Goal: Task Accomplishment & Management: Use online tool/utility

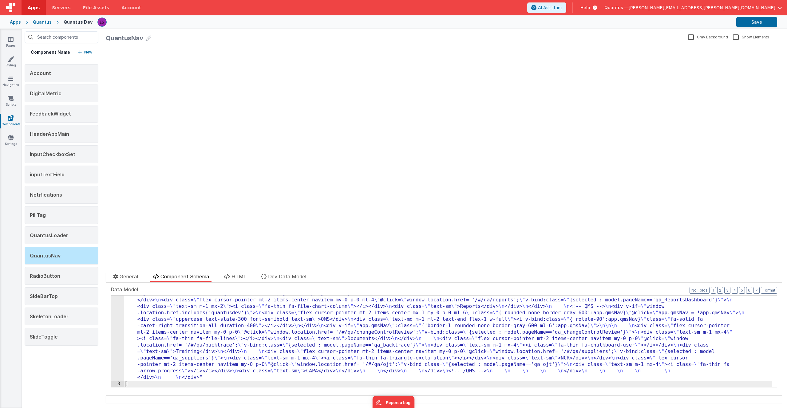
click at [43, 23] on div "Quantus" at bounding box center [42, 22] width 19 height 6
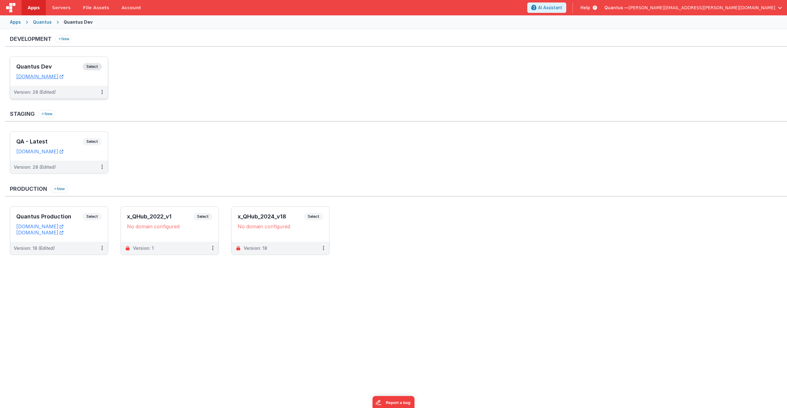
click at [27, 64] on h3 "Quantus Dev" at bounding box center [49, 67] width 66 height 6
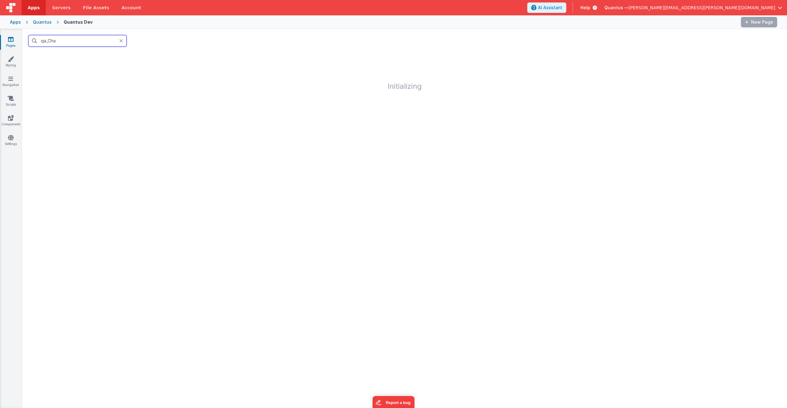
click at [72, 44] on input "qa_Cha" at bounding box center [77, 41] width 98 height 12
type input "q"
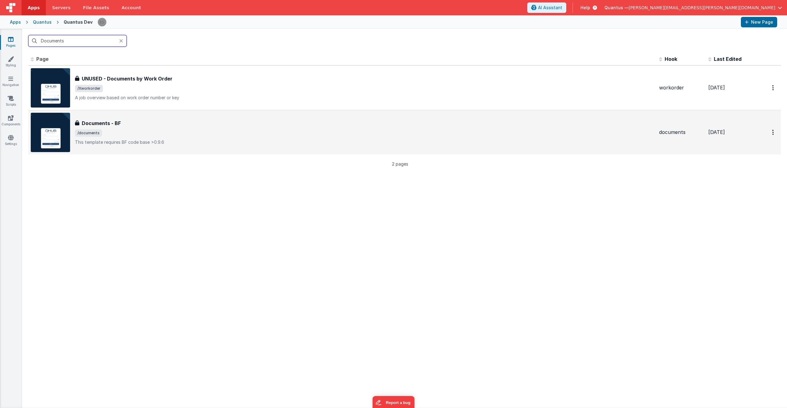
type input "Documents"
click at [167, 122] on div "Documents - BF" at bounding box center [364, 123] width 579 height 7
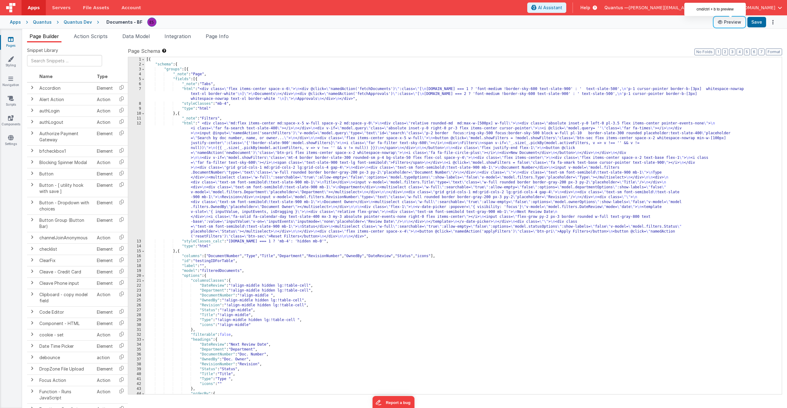
click at [730, 22] on button "Preview" at bounding box center [729, 22] width 31 height 10
click at [14, 122] on link "Components" at bounding box center [11, 121] width 22 height 12
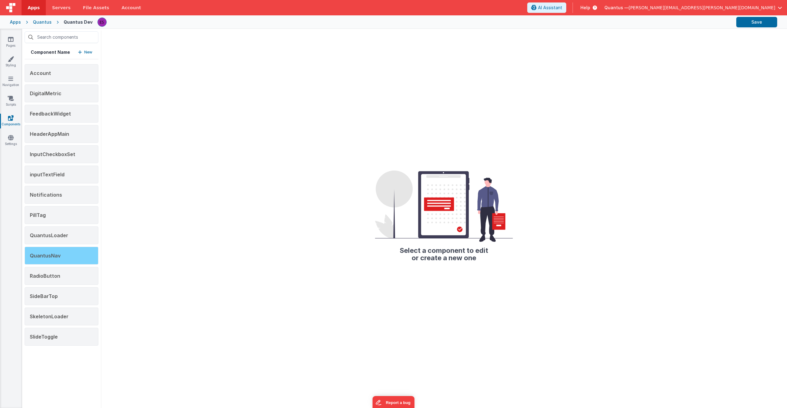
click at [75, 258] on div "QuantusNav" at bounding box center [62, 256] width 74 height 18
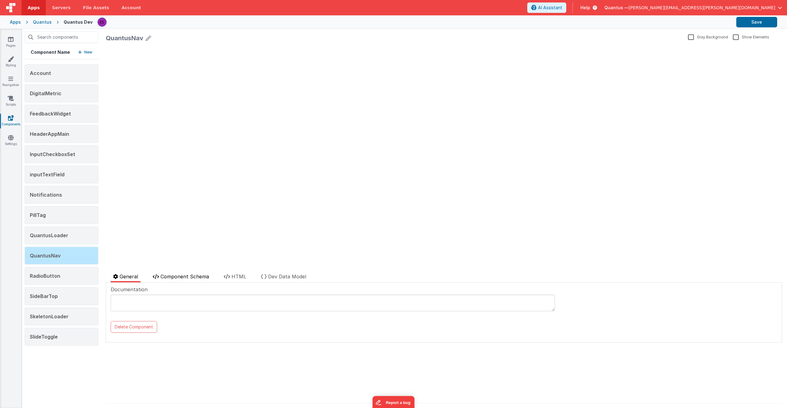
click at [184, 277] on span "Component Schema" at bounding box center [185, 277] width 49 height 6
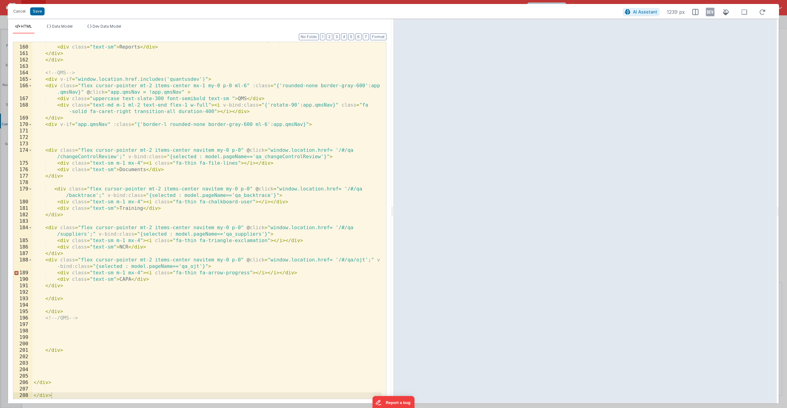
scroll to position [1257, 0]
click at [55, 314] on div "< div class = "text-sm m-1 mx-2" > < i class = "fa-thin fa-file-chart-column" >…" at bounding box center [206, 223] width 349 height 370
click at [60, 313] on div "< div class = "text-sm m-1 mx-2" > < i class = "fa-thin fa-file-chart-column" >…" at bounding box center [206, 223] width 349 height 370
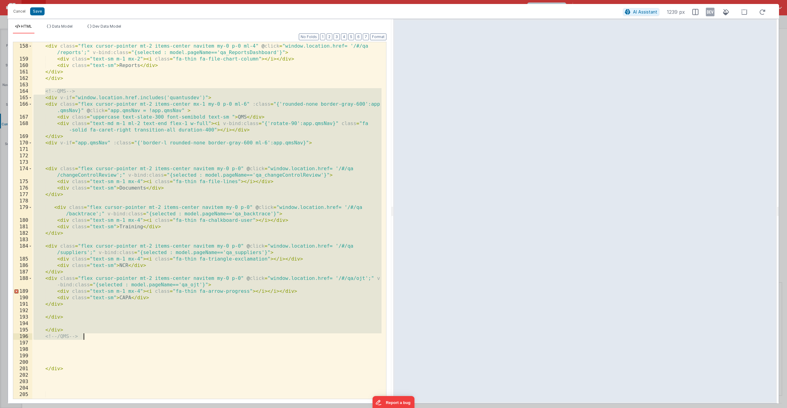
drag, startPoint x: 45, startPoint y: 93, endPoint x: 117, endPoint y: 336, distance: 253.9
click at [117, 336] on div "</ div > < div class = "flex cursor-pointer mt-2 items-center navitem my-0 p-0 …" at bounding box center [206, 222] width 349 height 370
click at [120, 346] on div "</ div > < div class = "flex cursor-pointer mt-2 items-center navitem my-0 p-0 …" at bounding box center [206, 222] width 349 height 370
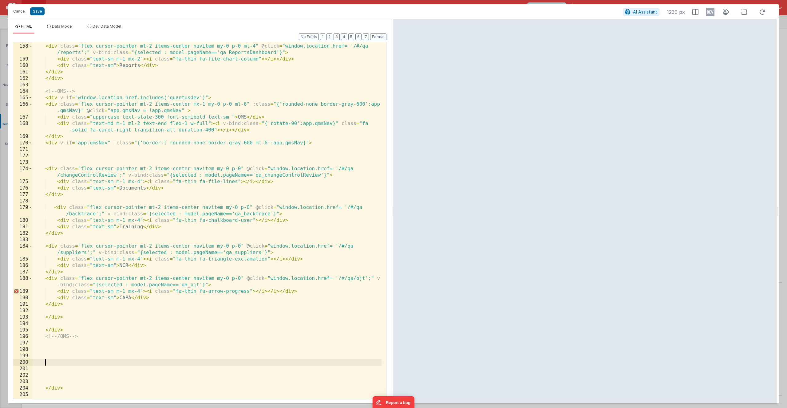
scroll to position [1451, 0]
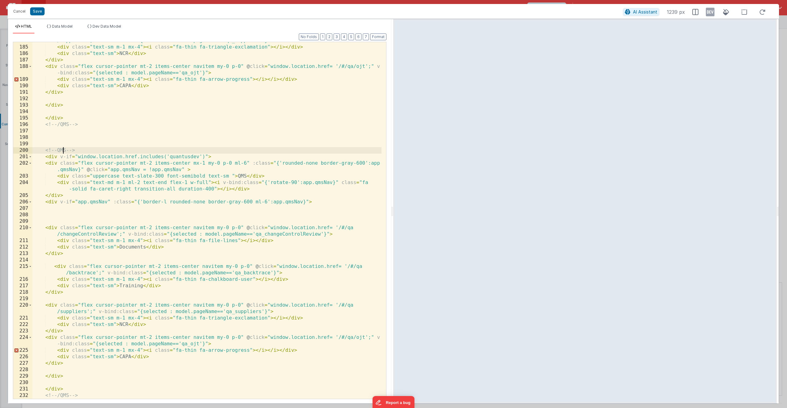
click at [63, 150] on div "< div class = "flex cursor-pointer mt-2 items-center navitem my-0 p-0" @ click …" at bounding box center [206, 219] width 349 height 376
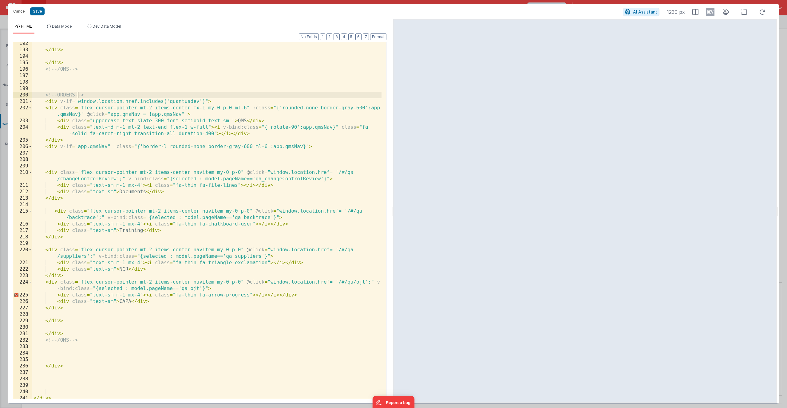
scroll to position [1522, 0]
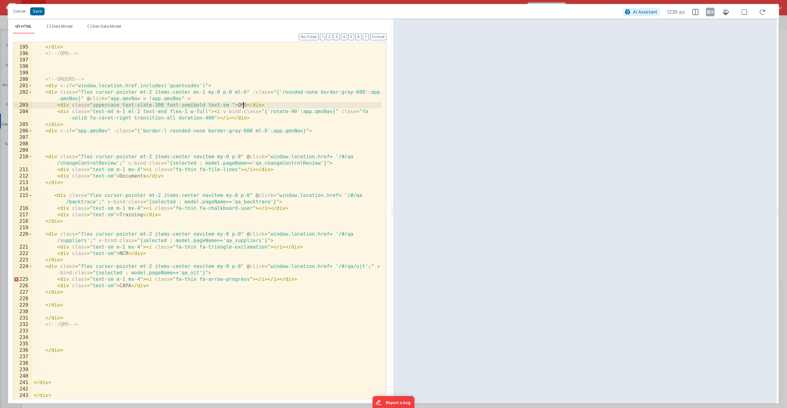
click at [242, 105] on div "</ div > <!-- /QMS --> <!-- ORDERS --> < div v-if = "window.location.href.inclu…" at bounding box center [206, 223] width 349 height 370
click at [132, 176] on div "</ div > <!-- /QMS --> <!-- ORDERS --> < div v-if = "window.location.href.inclu…" at bounding box center [206, 223] width 349 height 370
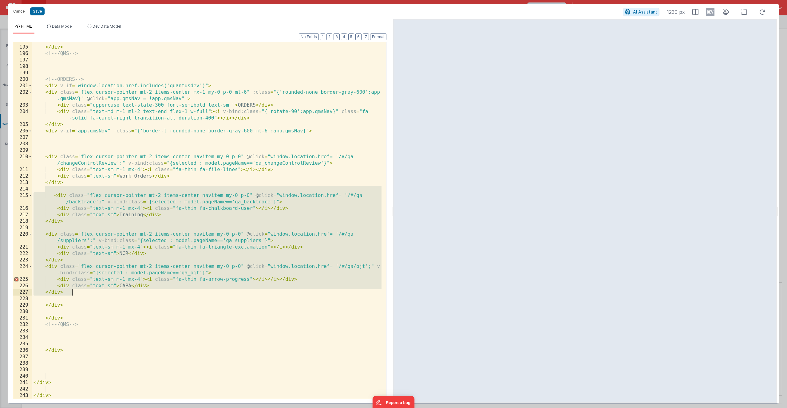
drag, startPoint x: 67, startPoint y: 191, endPoint x: 74, endPoint y: 295, distance: 105.1
click at [74, 295] on div "</ div > <!-- /QMS --> <!-- ORDERS --> < div v-if = "window.location.href.inclu…" at bounding box center [206, 223] width 349 height 370
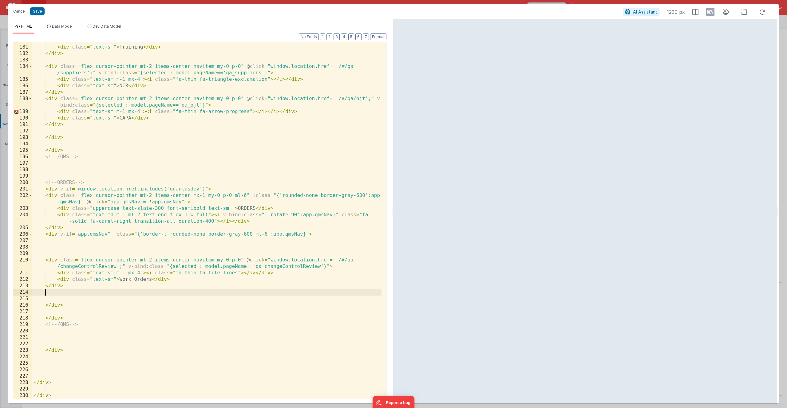
scroll to position [1419, 0]
click at [55, 306] on div "< div class = "text-sm m-1 mx-4" > < i class = "fa-thin fa-chalkboard-user" > <…" at bounding box center [206, 223] width 349 height 370
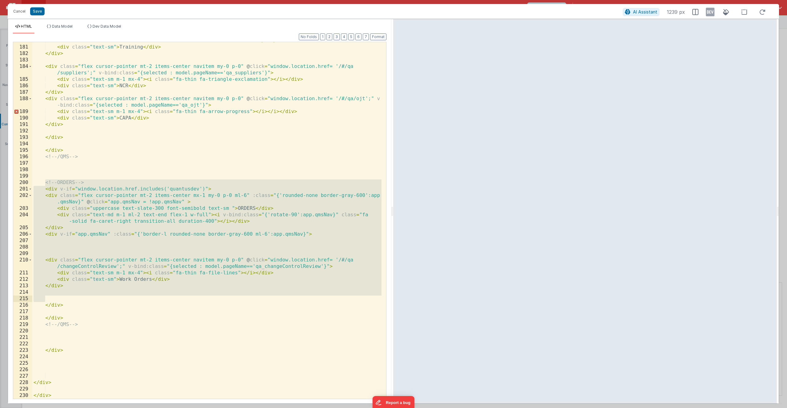
drag, startPoint x: 44, startPoint y: 183, endPoint x: 68, endPoint y: 301, distance: 120.1
click at [68, 301] on div "< div class = "text-sm m-1 mx-4" > < i class = "fa-thin fa-chalkboard-user" > <…" at bounding box center [206, 223] width 349 height 370
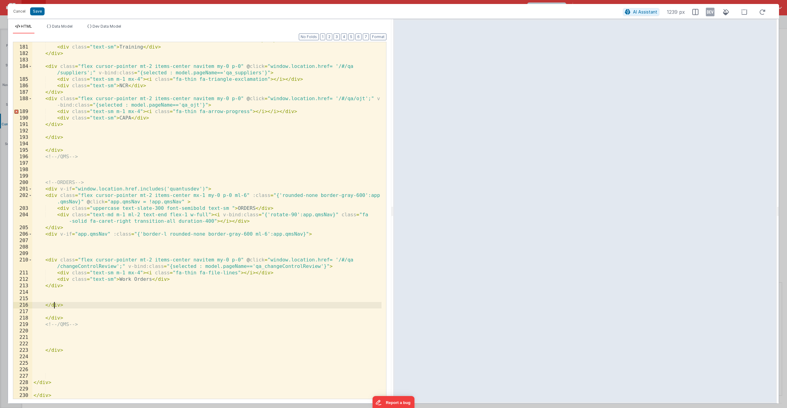
click at [55, 305] on div "< div class = "text-sm m-1 mx-4" > < i class = "fa-thin fa-chalkboard-user" > <…" at bounding box center [206, 223] width 349 height 370
click at [57, 319] on div "< div class = "text-sm m-1 mx-4" > < i class = "fa-thin fa-chalkboard-user" > <…" at bounding box center [206, 223] width 349 height 370
click at [67, 325] on div "< div class = "text-sm m-1 mx-4" > < i class = "fa-thin fa-chalkboard-user" > <…" at bounding box center [206, 223] width 349 height 370
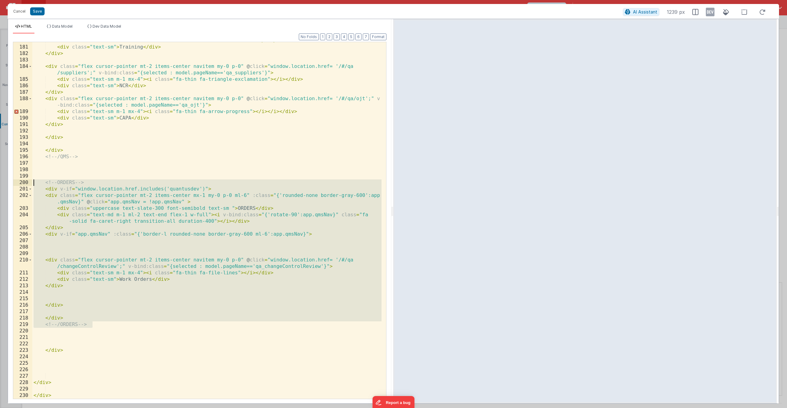
drag, startPoint x: 96, startPoint y: 324, endPoint x: 29, endPoint y: 181, distance: 157.9
click at [29, 181] on div "180 181 182 183 184 185 186 187 188 189 190 191 192 193 194 195 196 197 198 199…" at bounding box center [200, 221] width 374 height 358
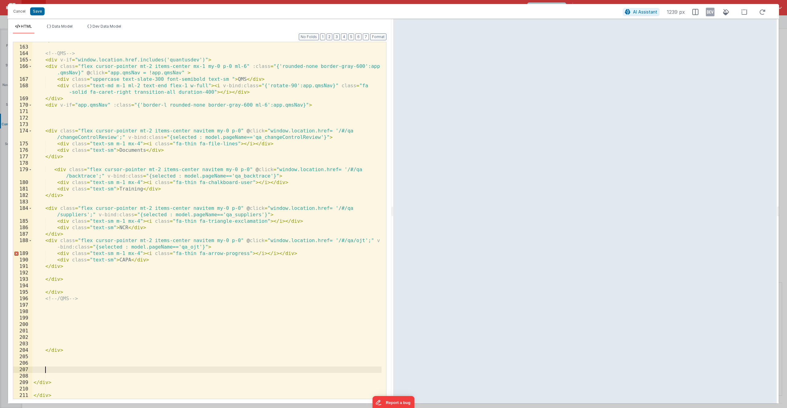
click at [54, 367] on div "</ div > <!-- QMS --> < div v-if = "window.location.href.includes('quantusdev')…" at bounding box center [206, 223] width 349 height 370
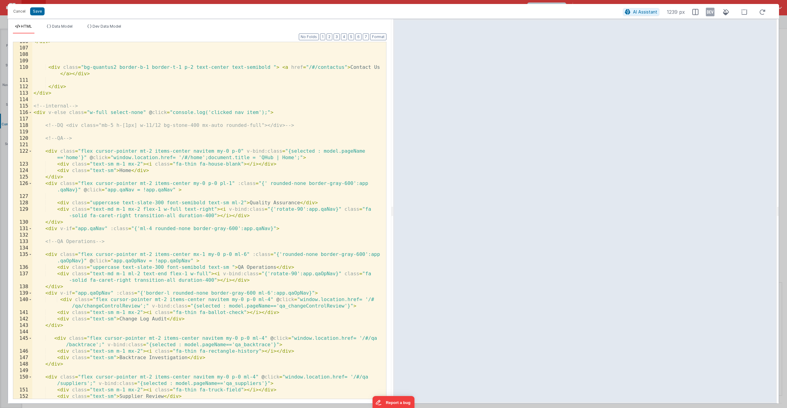
scroll to position [843, 0]
click at [62, 201] on div "</ div > < div class = "bg-quantus2 border-b-1 border-t-1 p-2 text-center text-…" at bounding box center [206, 223] width 349 height 370
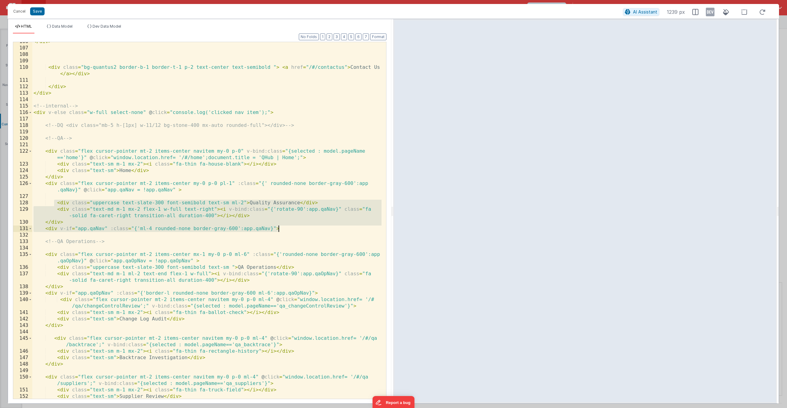
drag, startPoint x: 55, startPoint y: 202, endPoint x: 283, endPoint y: 228, distance: 229.3
click at [283, 228] on div "</ div > < div class = "bg-quantus2 border-b-1 border-t-1 p-2 text-center text-…" at bounding box center [206, 223] width 349 height 370
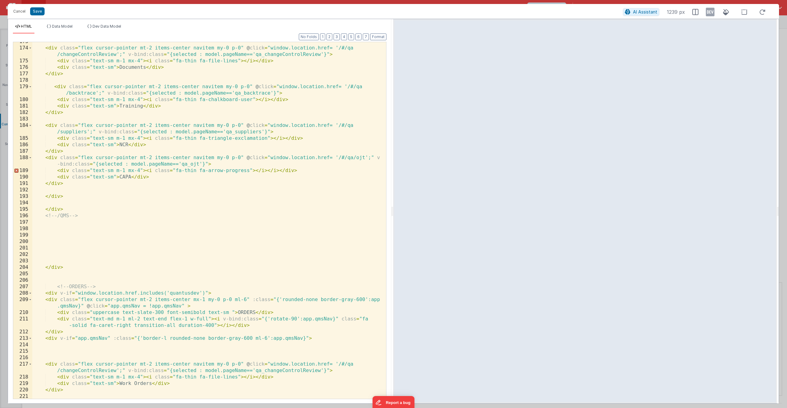
scroll to position [1419, 0]
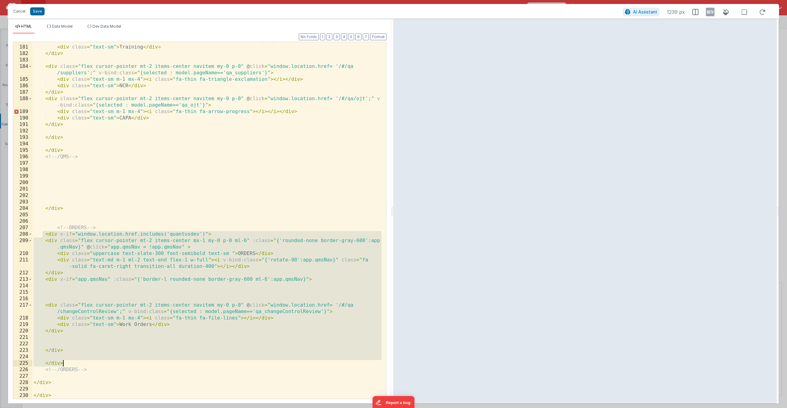
drag, startPoint x: 44, startPoint y: 236, endPoint x: 90, endPoint y: 363, distance: 135.2
click at [90, 363] on div "< div class = "text-sm m-1 mx-4" > < i class = "fa-thin fa-chalkboard-user" > <…" at bounding box center [206, 223] width 349 height 370
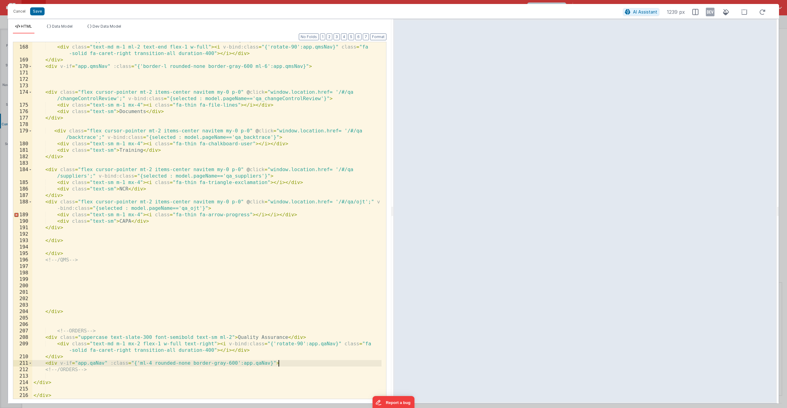
scroll to position [1315, 0]
drag, startPoint x: 238, startPoint y: 337, endPoint x: 288, endPoint y: 335, distance: 50.4
click at [288, 335] on div "< div class = "uppercase text-slate-300 font-semibold text-sm " > QMS </ div > …" at bounding box center [206, 223] width 349 height 370
click at [246, 335] on div "< div class = "uppercase text-slate-300 font-semibold text-sm " > QMS </ div > …" at bounding box center [206, 223] width 349 height 370
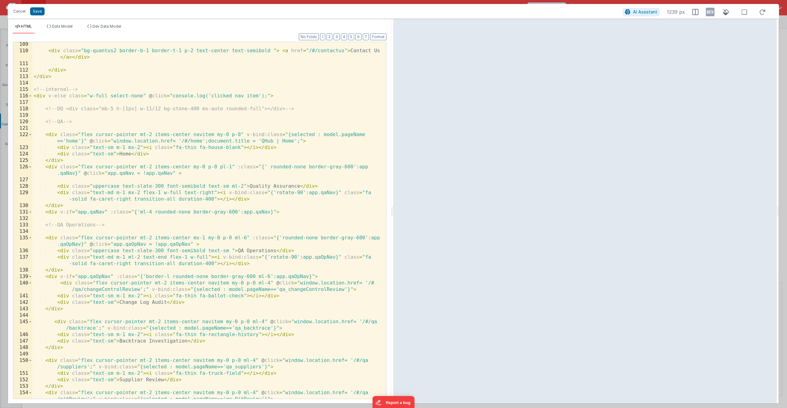
scroll to position [889, 0]
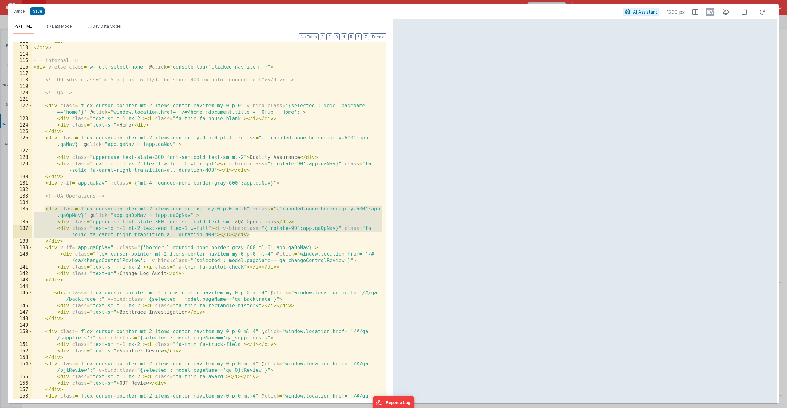
drag, startPoint x: 46, startPoint y: 208, endPoint x: 303, endPoint y: 236, distance: 258.9
click at [303, 236] on div "</ div > </ div > <!-- internal --> < div v-else class = "w-full select-none" @…" at bounding box center [206, 226] width 349 height 376
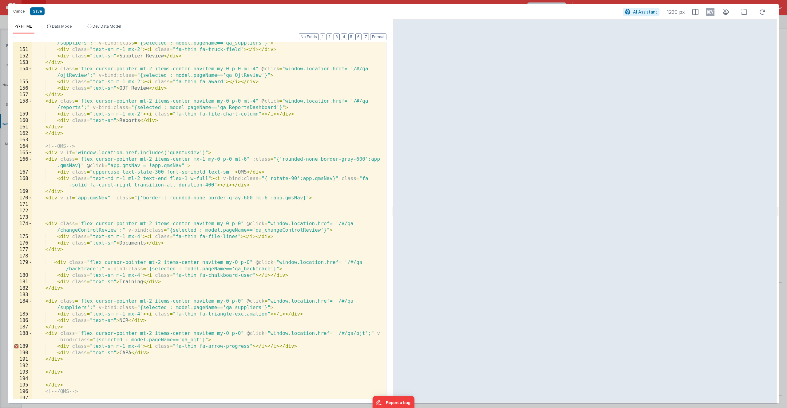
scroll to position [1315, 0]
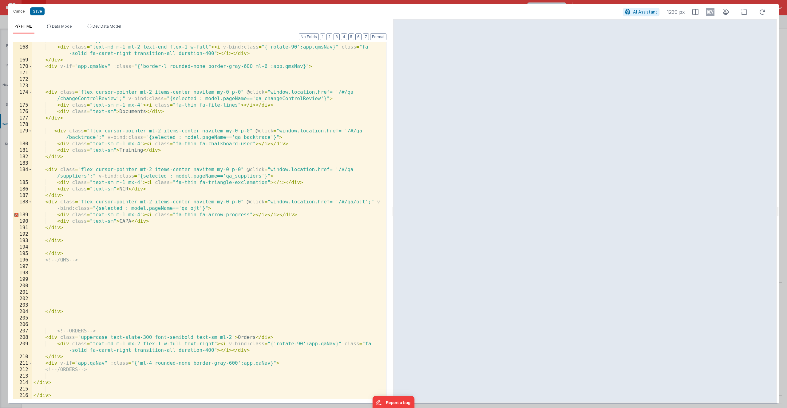
click at [288, 362] on div "< div class = "uppercase text-slate-300 font-semibold text-sm " > QMS </ div > …" at bounding box center [206, 223] width 349 height 370
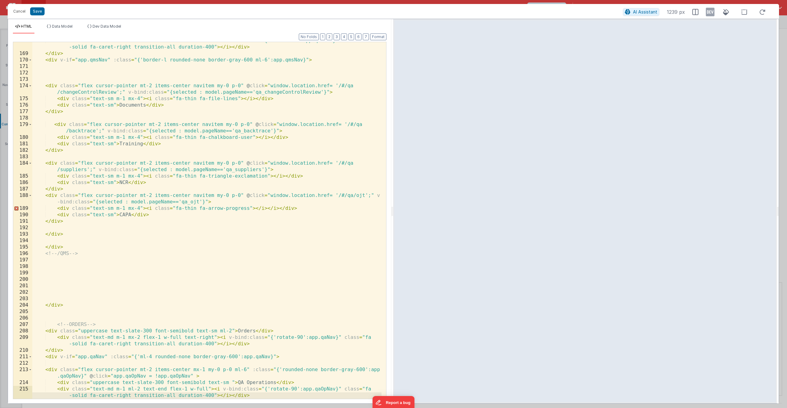
scroll to position [1367, 0]
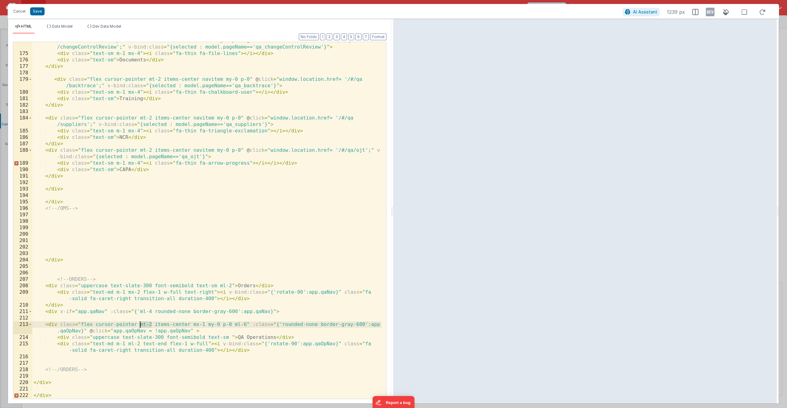
drag, startPoint x: 152, startPoint y: 323, endPoint x: 143, endPoint y: 325, distance: 8.4
click at [141, 325] on div "< div class = "flex cursor-pointer mt-2 items-center navitem my-0 p-0" @ click …" at bounding box center [206, 226] width 349 height 376
click at [50, 311] on div "< div class = "flex cursor-pointer mt-2 items-center navitem my-0 p-0" @ click …" at bounding box center [206, 226] width 349 height 376
click at [47, 365] on div "< div class = "flex cursor-pointer mt-2 items-center navitem my-0 p-0" @ click …" at bounding box center [206, 226] width 349 height 376
drag, startPoint x: 256, startPoint y: 313, endPoint x: 270, endPoint y: 313, distance: 14.1
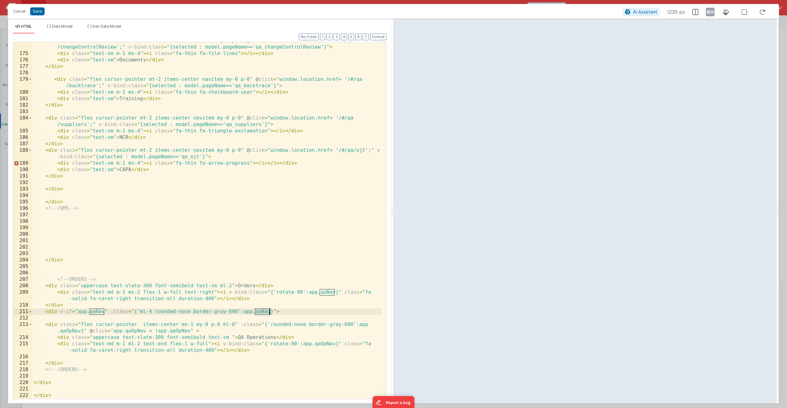
click at [270, 313] on div "< div class = "flex cursor-pointer mt-2 items-center navitem my-0 p-0" @ click …" at bounding box center [206, 226] width 349 height 376
click at [99, 311] on div "< div class = "flex cursor-pointer mt-2 items-center navitem my-0 p-0" @ click …" at bounding box center [206, 226] width 349 height 376
drag, startPoint x: 237, startPoint y: 337, endPoint x: 277, endPoint y: 337, distance: 39.7
click at [277, 337] on div "< div class = "flex cursor-pointer mt-2 items-center navitem my-0 p-0" @ click …" at bounding box center [206, 226] width 349 height 376
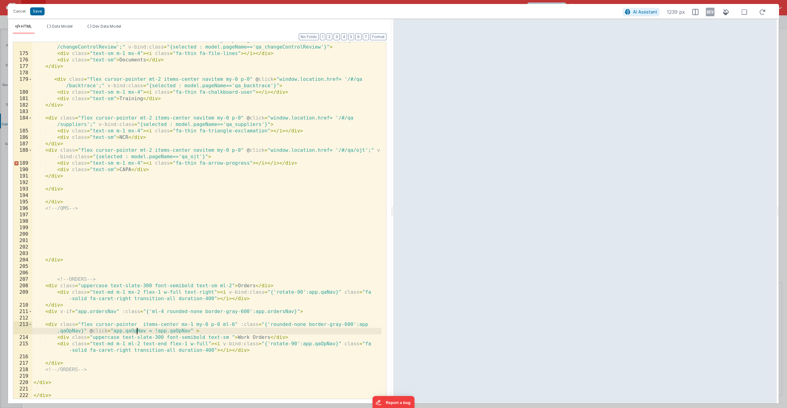
click at [138, 331] on div "< div class = "flex cursor-pointer mt-2 items-center navitem my-0 p-0" @ click …" at bounding box center [206, 226] width 349 height 376
click at [186, 331] on div "< div class = "flex cursor-pointer mt-2 items-center navitem my-0 p-0" @ click …" at bounding box center [206, 226] width 349 height 376
click at [70, 330] on div "< div class = "flex cursor-pointer mt-2 items-center navitem my-0 p-0" @ click …" at bounding box center [206, 226] width 349 height 376
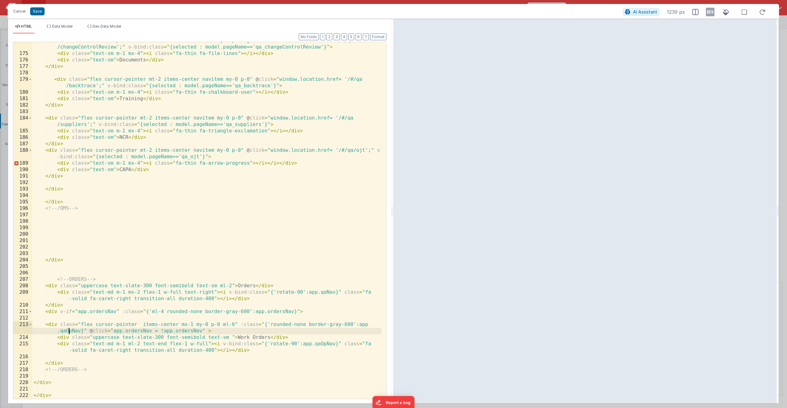
click at [70, 330] on div "< div class = "flex cursor-pointer mt-2 items-center navitem my-0 p-0" @ click …" at bounding box center [206, 226] width 349 height 376
click at [132, 330] on div "< div class = "flex cursor-pointer mt-2 items-center navitem my-0 p-0" @ click …" at bounding box center [206, 226] width 349 height 376
click at [131, 330] on div "< div class = "flex cursor-pointer mt-2 items-center navitem my-0 p-0" @ click …" at bounding box center [206, 226] width 349 height 376
click at [70, 331] on div "< div class = "flex cursor-pointer mt-2 items-center navitem my-0 p-0" @ click …" at bounding box center [206, 226] width 349 height 376
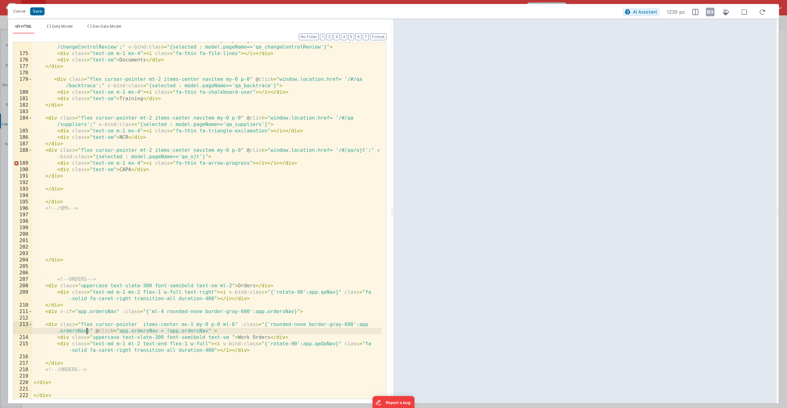
click at [323, 345] on div "< div class = "flex cursor-pointer mt-2 items-center navitem my-0 p-0" @ click …" at bounding box center [206, 226] width 349 height 376
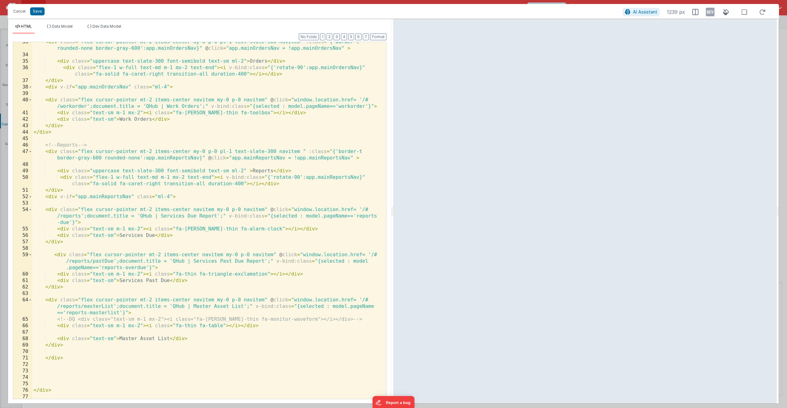
scroll to position [229, 0]
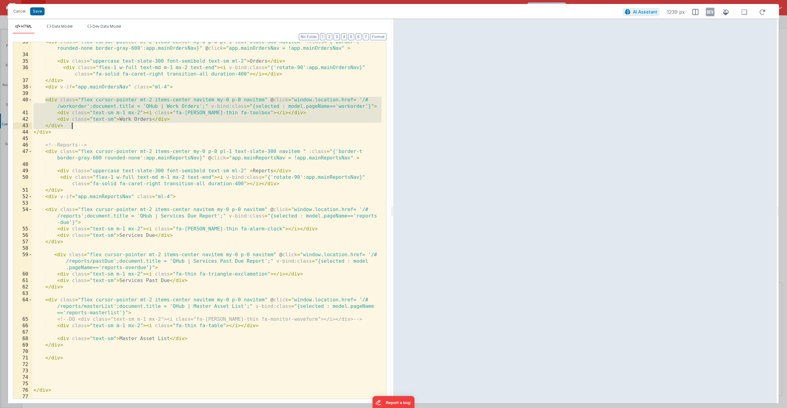
drag, startPoint x: 50, startPoint y: 101, endPoint x: 77, endPoint y: 123, distance: 35.0
click at [77, 123] on div "< div class = "flex cursor-pointer mt-2 items-center my-0 p-0 pl-1 text-slate-3…" at bounding box center [206, 230] width 349 height 383
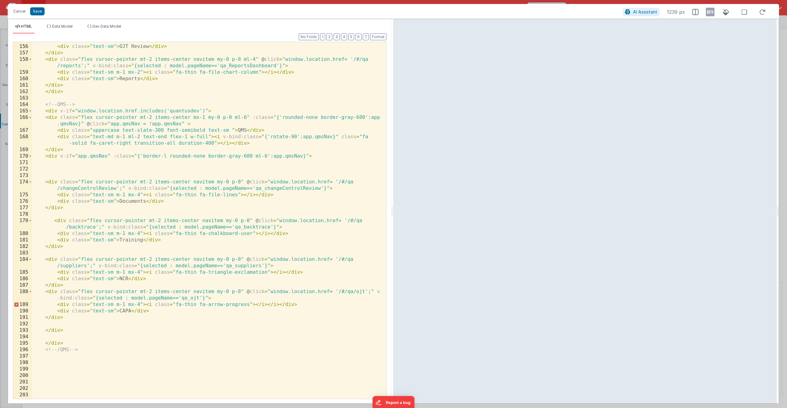
scroll to position [1367, 0]
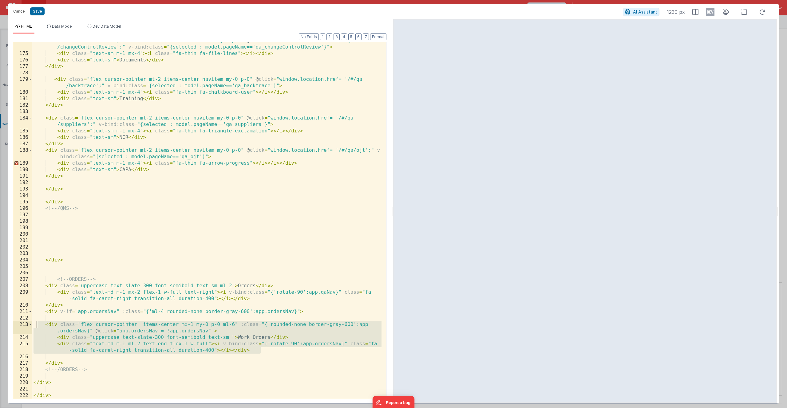
drag, startPoint x: 267, startPoint y: 353, endPoint x: 33, endPoint y: 323, distance: 236.2
click at [33, 323] on div "< div class = "flex cursor-pointer mt-2 items-center navitem my-0 p-0" @ click …" at bounding box center [206, 226] width 349 height 376
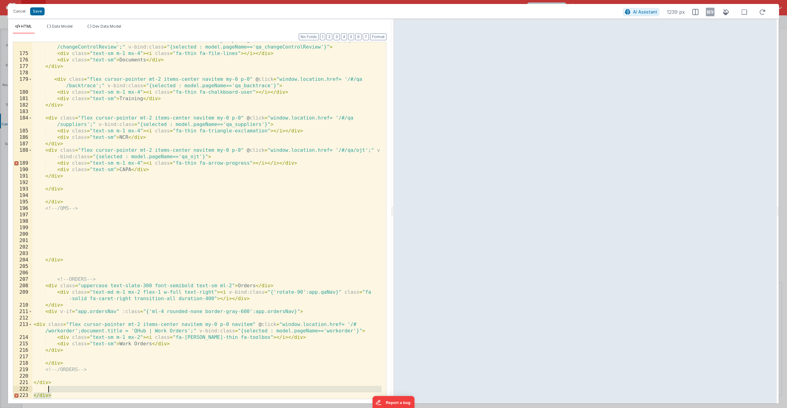
drag, startPoint x: 64, startPoint y: 397, endPoint x: 65, endPoint y: 390, distance: 6.6
click at [65, 390] on div "< div class = "flex cursor-pointer mt-2 items-center navitem my-0 p-0" @ click …" at bounding box center [206, 226] width 349 height 376
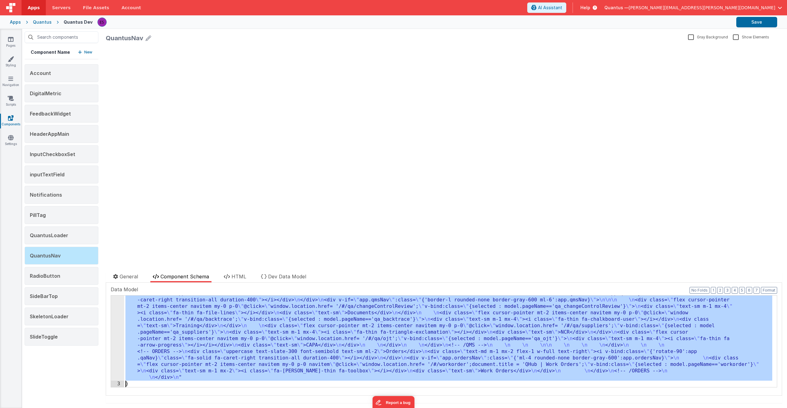
scroll to position [347, 0]
click at [116, 332] on div "2" at bounding box center [117, 168] width 13 height 426
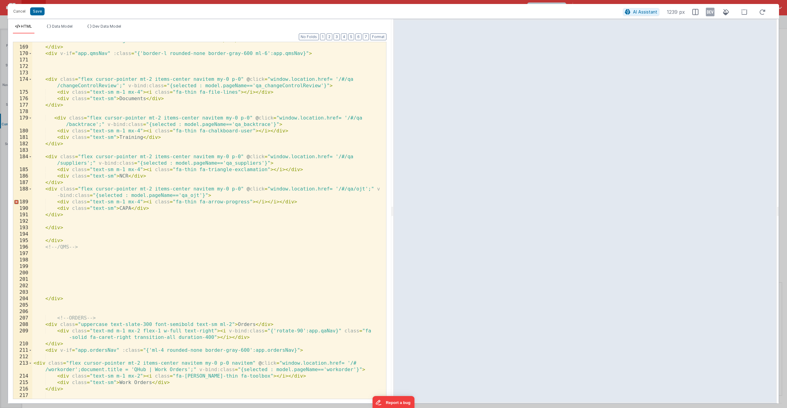
scroll to position [1361, 0]
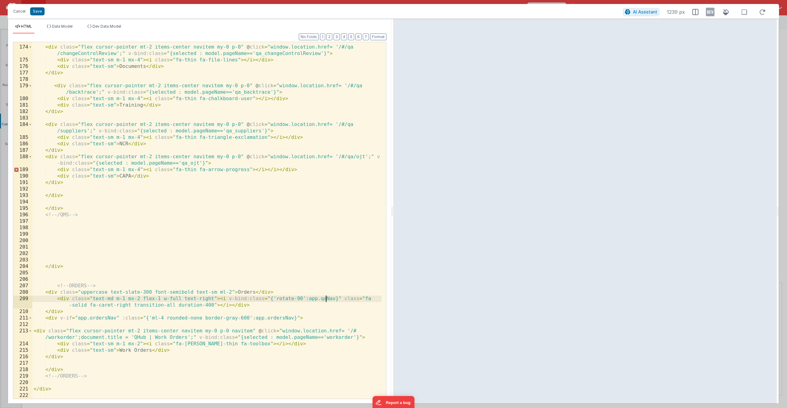
click at [327, 299] on div "< div class = "flex cursor-pointer mt-2 items-center navitem my-0 p-0" @ click …" at bounding box center [206, 223] width 349 height 370
click at [280, 318] on div "< div class = "flex cursor-pointer mt-2 items-center navitem my-0 p-0" @ click …" at bounding box center [206, 223] width 349 height 370
click at [38, 7] on button "Save" at bounding box center [37, 11] width 14 height 8
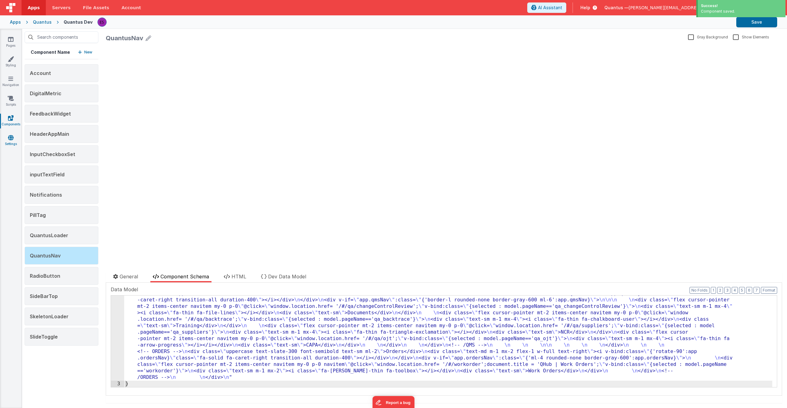
click at [6, 142] on link "Settings" at bounding box center [11, 141] width 22 height 12
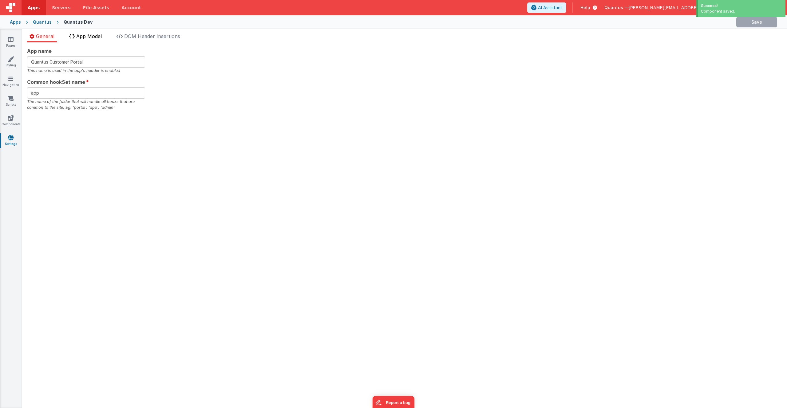
click at [82, 40] on li "App Model" at bounding box center [86, 38] width 38 height 10
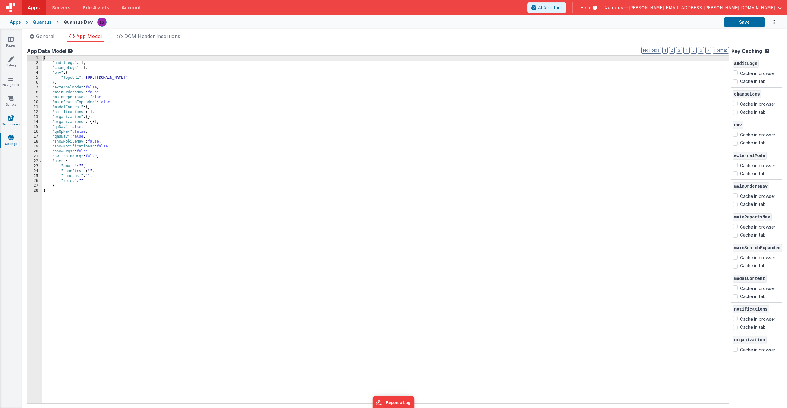
click at [5, 119] on link "Components" at bounding box center [11, 121] width 22 height 12
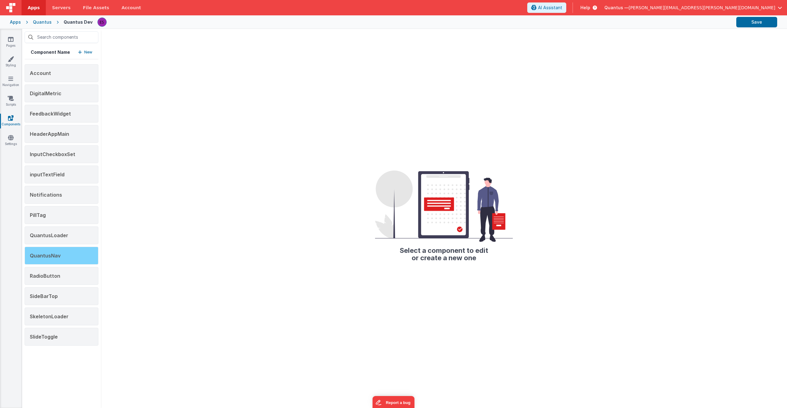
click at [63, 251] on div "QuantusNav" at bounding box center [62, 256] width 74 height 18
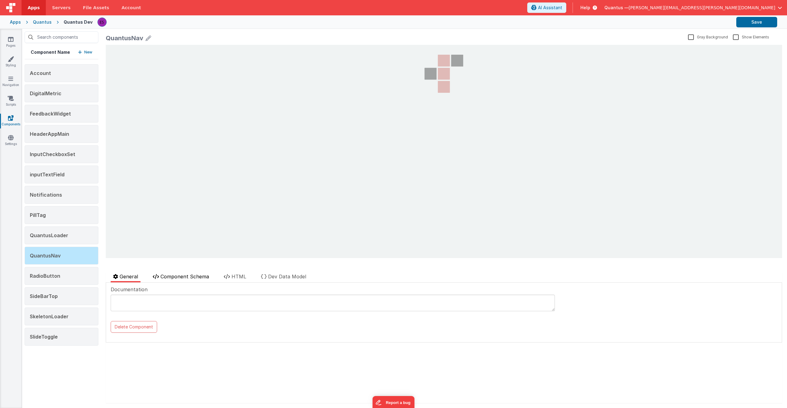
click at [188, 282] on li "Component Schema" at bounding box center [180, 278] width 61 height 10
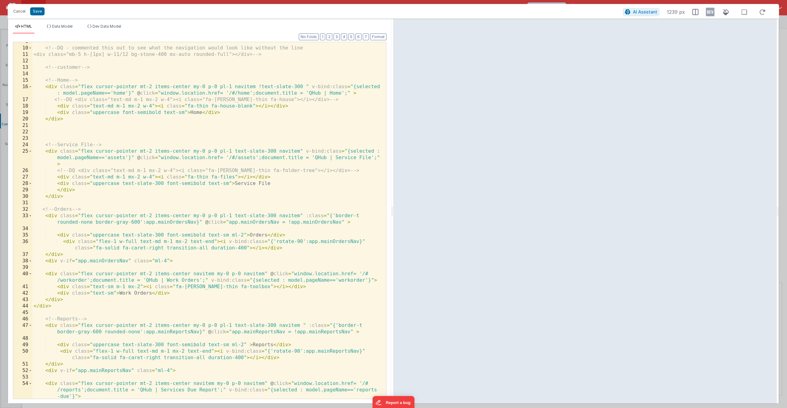
scroll to position [55, 0]
click at [51, 217] on div "<!-- DQ - commented this out to see what the navigation would look like without…" at bounding box center [206, 223] width 349 height 370
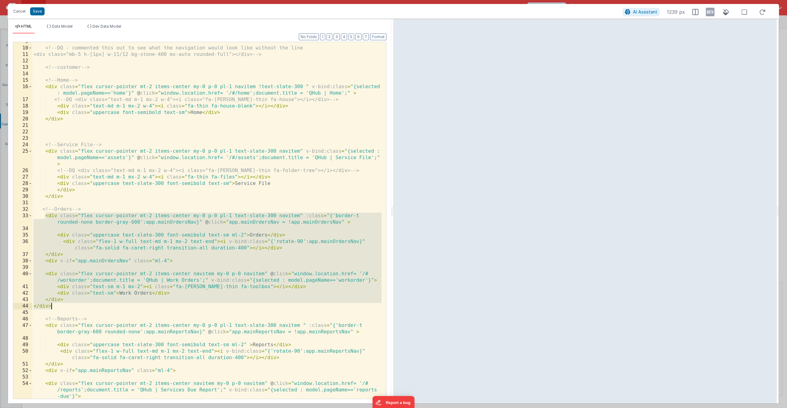
drag, startPoint x: 44, startPoint y: 216, endPoint x: 52, endPoint y: 305, distance: 89.5
click at [52, 305] on div "<!-- DQ - commented this out to see what the navigation would look like without…" at bounding box center [206, 223] width 349 height 370
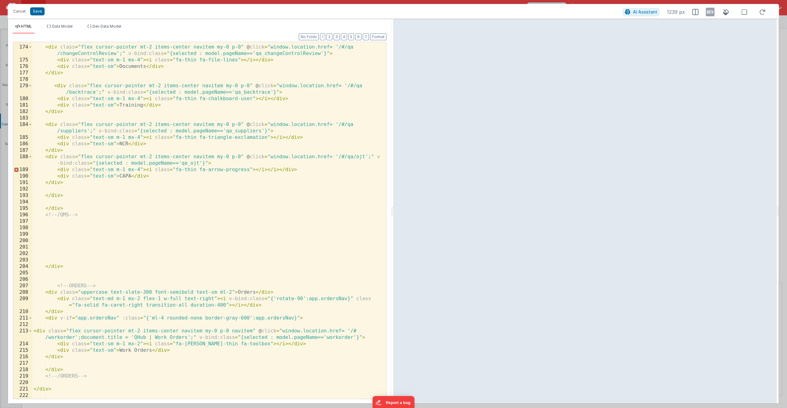
scroll to position [1361, 0]
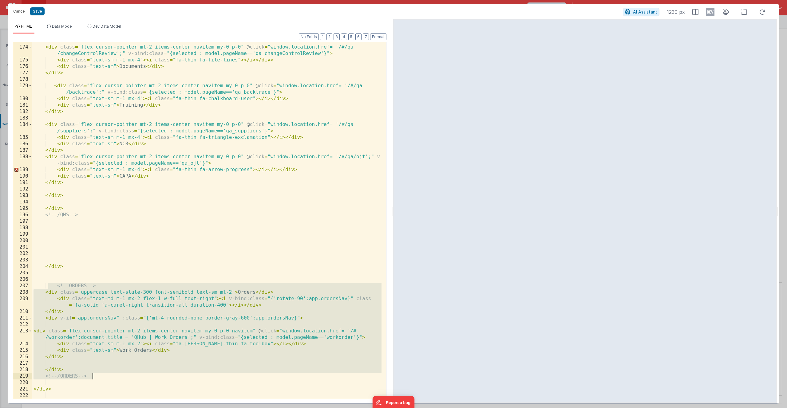
drag, startPoint x: 49, startPoint y: 284, endPoint x: 104, endPoint y: 375, distance: 105.8
click at [104, 375] on div "< div class = "flex cursor-pointer mt-2 items-center navitem my-0 p-0" @ click …" at bounding box center [206, 223] width 349 height 370
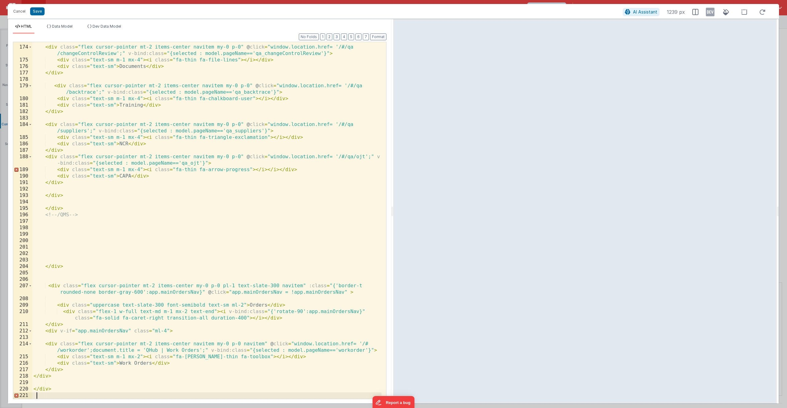
click at [38, 395] on div "< div class = "flex cursor-pointer mt-2 items-center navitem my-0 p-0" @ click …" at bounding box center [206, 223] width 349 height 370
drag, startPoint x: 236, startPoint y: 286, endPoint x: 222, endPoint y: 285, distance: 13.9
click at [222, 285] on div "< div class = "flex cursor-pointer mt-2 items-center navitem my-0 p-0" @ click …" at bounding box center [206, 223] width 349 height 370
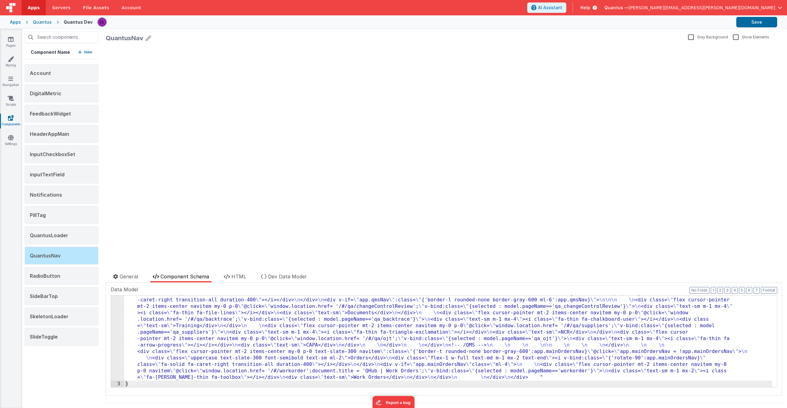
click at [219, 317] on div ""html" : "<div class= \" border-top border-slate-300 transition-all duration-50…" at bounding box center [448, 217] width 648 height 524
click at [117, 322] on div "2" at bounding box center [117, 168] width 13 height 426
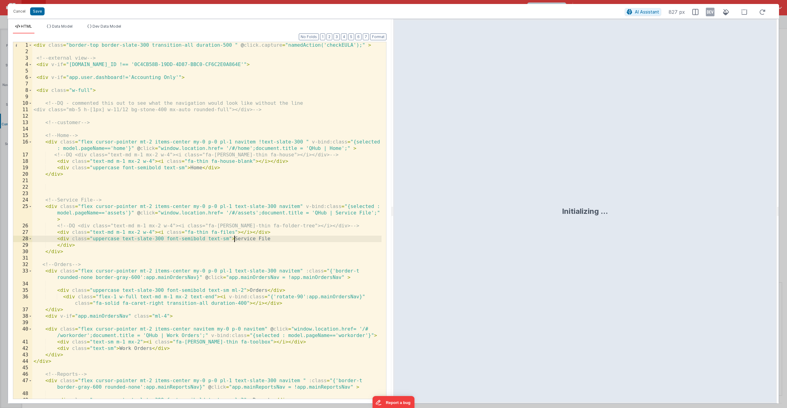
click at [233, 237] on div "< div class = "border-top border-slate-300 transition-all duration-500 " @ clic…" at bounding box center [206, 230] width 349 height 376
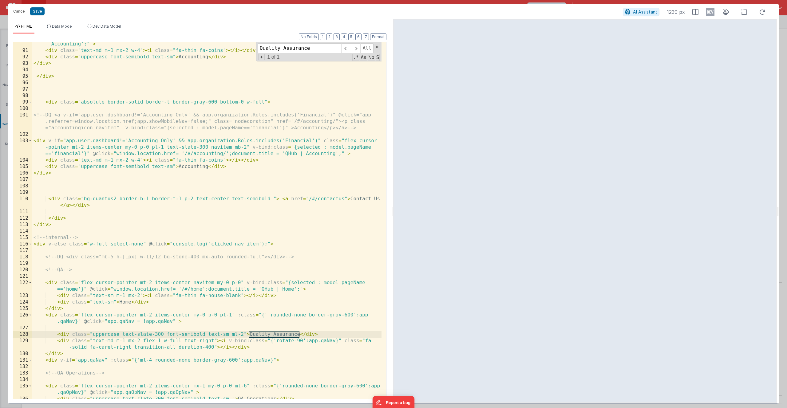
scroll to position [767, 0]
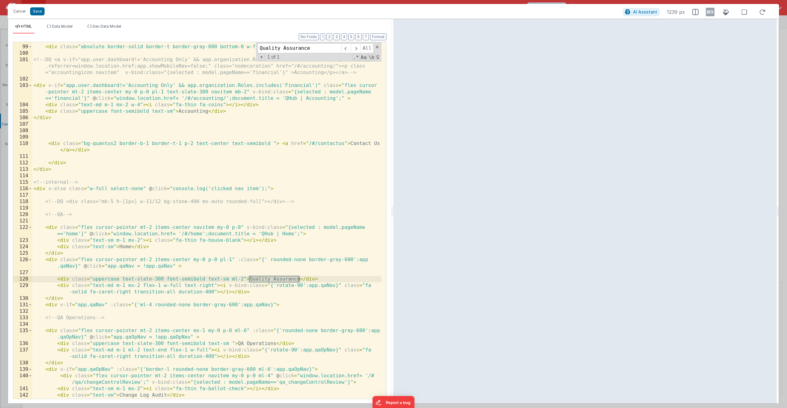
type input "Quality Assurance"
drag, startPoint x: 323, startPoint y: 277, endPoint x: 58, endPoint y: 279, distance: 265.4
click at [58, 279] on div "< div class = "absolute border-solid border-t border-gray-600 bottom-0 w-full" …" at bounding box center [206, 222] width 349 height 370
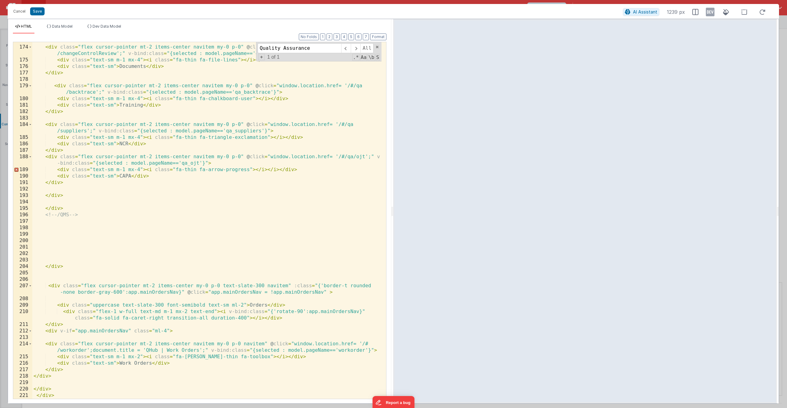
scroll to position [1361, 0]
drag, startPoint x: 57, startPoint y: 305, endPoint x: 285, endPoint y: 308, distance: 228.2
click at [285, 308] on div "< div class = "flex cursor-pointer mt-2 items-center navitem my-0 p-0" @ click …" at bounding box center [206, 223] width 349 height 370
drag, startPoint x: 249, startPoint y: 305, endPoint x: 298, endPoint y: 306, distance: 48.6
click at [298, 306] on div "< div class = "flex cursor-pointer mt-2 items-center navitem my-0 p-0" @ click …" at bounding box center [206, 223] width 349 height 370
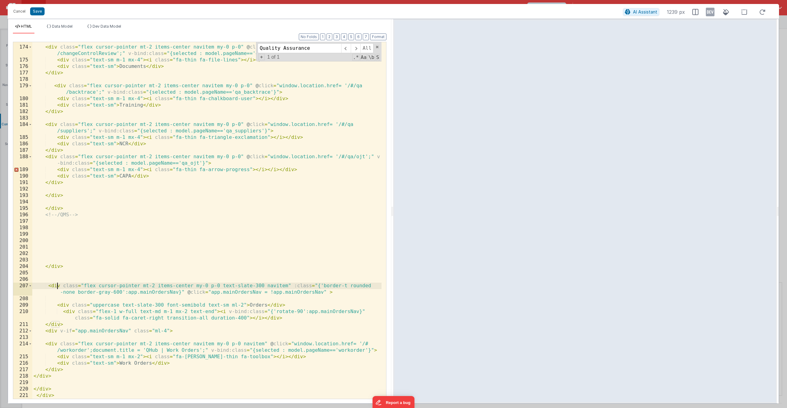
click at [57, 284] on div "< div class = "flex cursor-pointer mt-2 items-center navitem my-0 p-0" @ click …" at bounding box center [206, 223] width 349 height 370
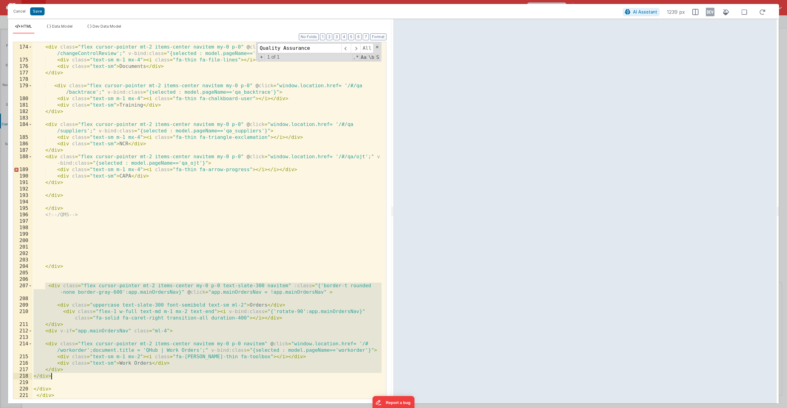
drag, startPoint x: 45, startPoint y: 284, endPoint x: 80, endPoint y: 376, distance: 97.7
click at [80, 376] on div "< div class = "flex cursor-pointer mt-2 items-center navitem my-0 p-0" @ click …" at bounding box center [206, 223] width 349 height 370
click at [45, 375] on div "< div class = "flex cursor-pointer mt-2 items-center navitem my-0 p-0" @ click …" at bounding box center [206, 223] width 349 height 370
drag, startPoint x: 55, startPoint y: 377, endPoint x: 34, endPoint y: 286, distance: 93.3
click at [34, 286] on div "< div class = "flex cursor-pointer mt-2 items-center navitem my-0 p-0" @ click …" at bounding box center [206, 223] width 349 height 370
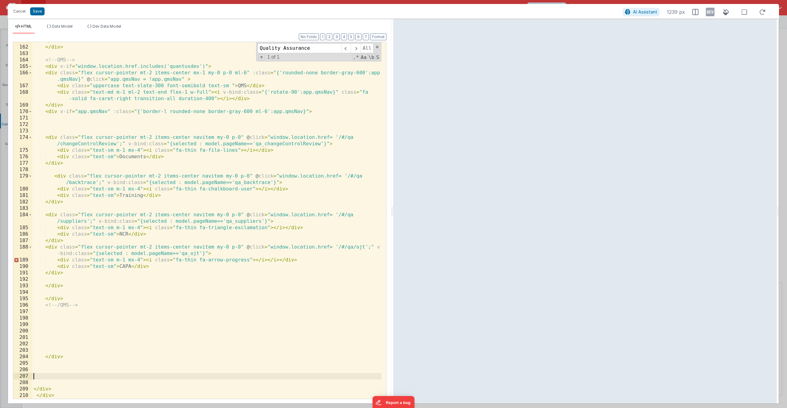
scroll to position [1270, 0]
click at [58, 392] on div "</ div > </ div > <!-- QMS --> < div v-if = "window.location.href.includes('qua…" at bounding box center [206, 223] width 349 height 370
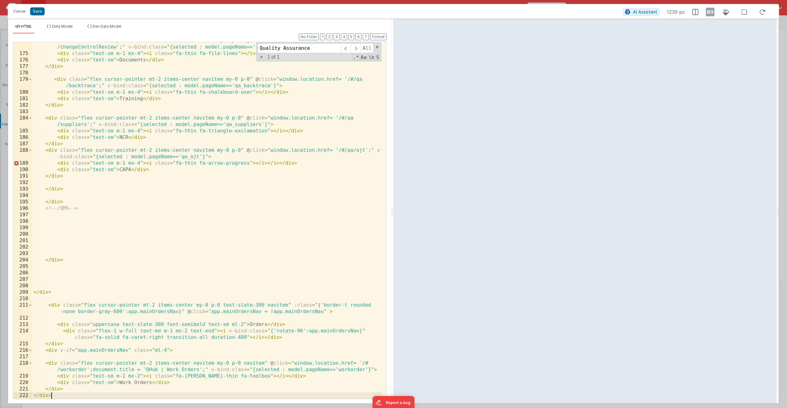
scroll to position [1367, 0]
drag, startPoint x: 244, startPoint y: 323, endPoint x: 229, endPoint y: 323, distance: 14.2
click at [229, 323] on div "< div class = "flex cursor-pointer mt-2 items-center navitem my-0 p-0" @ click …" at bounding box center [206, 226] width 349 height 376
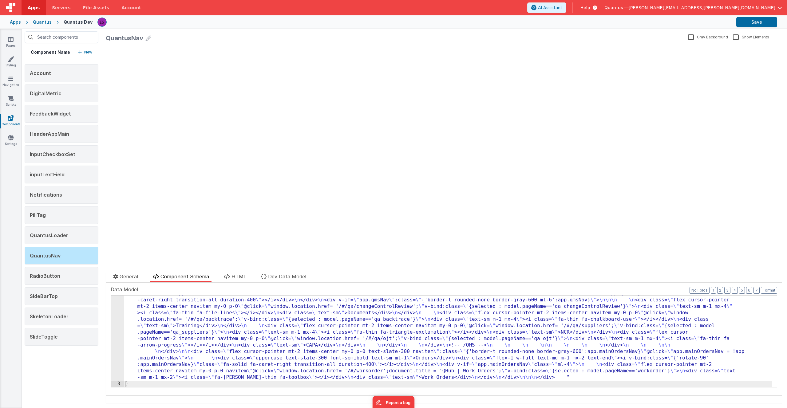
click at [182, 330] on div ""html" : "<div class= \" border-top border-slate-300 transition-all duration-50…" at bounding box center [448, 217] width 648 height 524
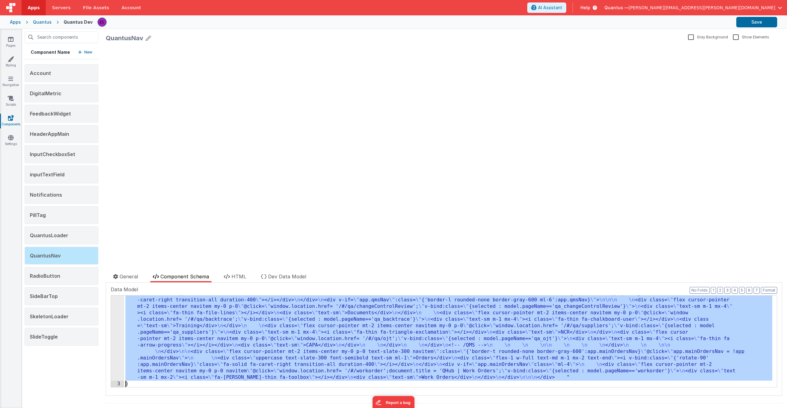
click at [115, 337] on div "2" at bounding box center [117, 168] width 13 height 426
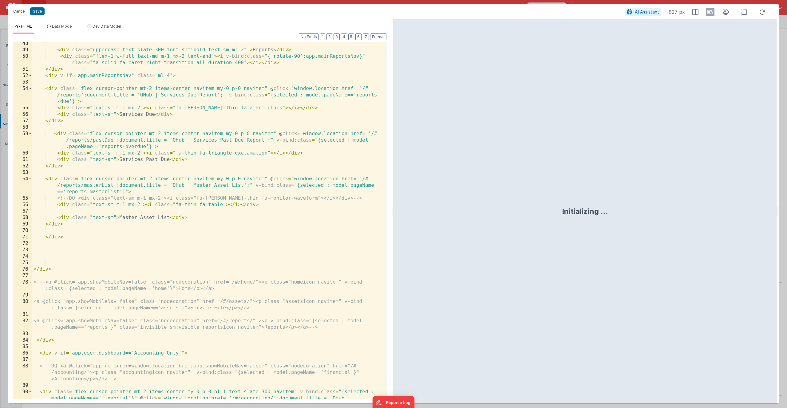
scroll to position [424, 0]
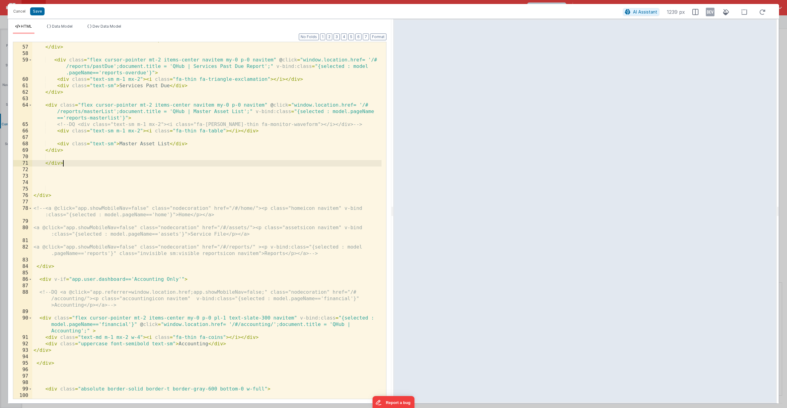
click at [363, 162] on div "< div class = "text-sm" > Services Due </ div > </ div > < div class = "flex cu…" at bounding box center [206, 229] width 349 height 383
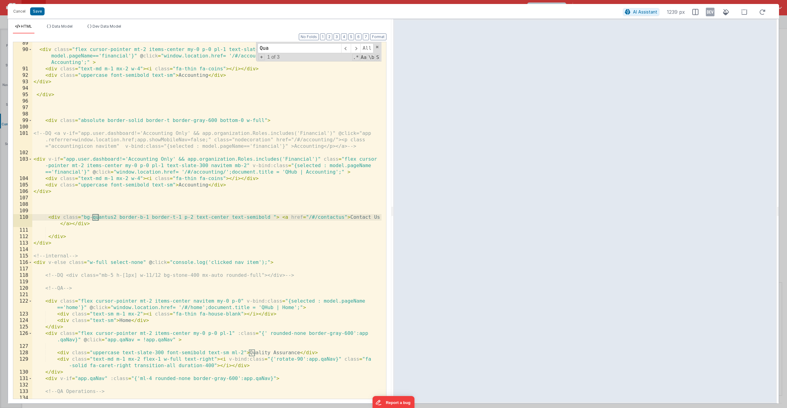
scroll to position [693, 0]
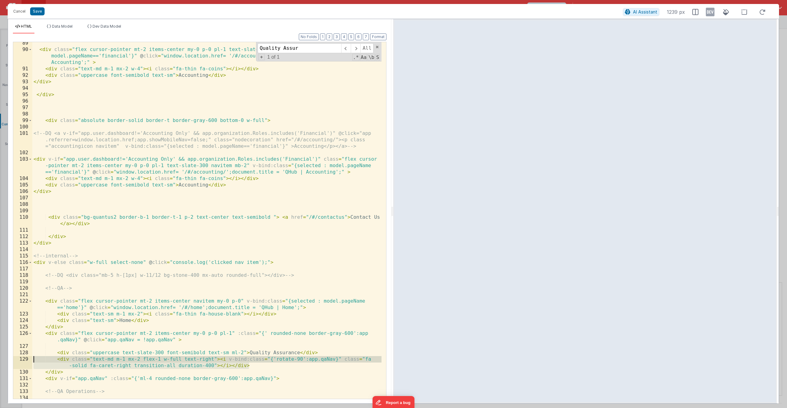
drag, startPoint x: 253, startPoint y: 366, endPoint x: 34, endPoint y: 362, distance: 218.4
click at [34, 362] on div "< div class = "flex cursor-pointer mt-2 items-center my-0 p-0 pl-1 text-slate-3…" at bounding box center [206, 228] width 349 height 376
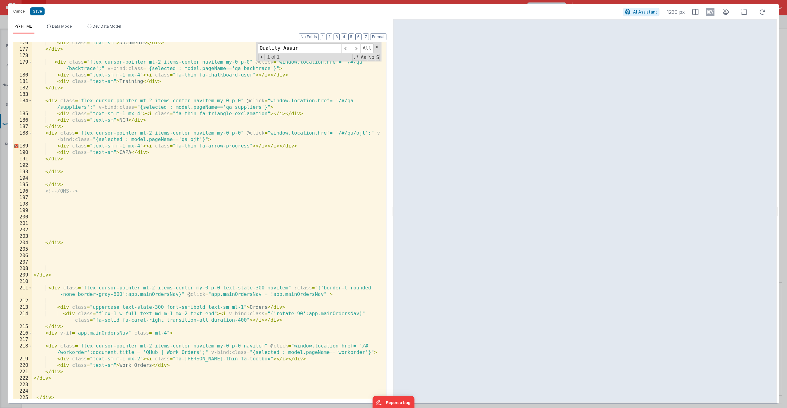
scroll to position [1386, 0]
click at [156, 278] on div "< div class = "text-sm" > Documents </ div > </ div > < div class = "flex curso…" at bounding box center [206, 223] width 349 height 370
type input "rounded"
drag, startPoint x: 272, startPoint y: 292, endPoint x: 272, endPoint y: 298, distance: 6.5
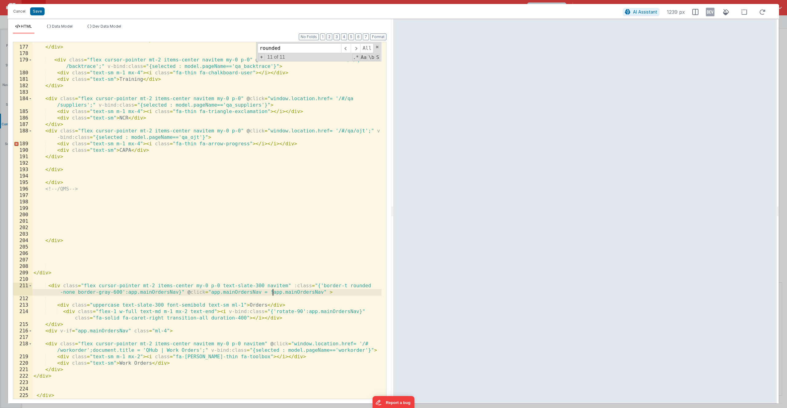
click at [272, 298] on div "< div class = "text-sm" > Documents </ div > </ div > < div class = "flex curso…" at bounding box center [206, 223] width 349 height 370
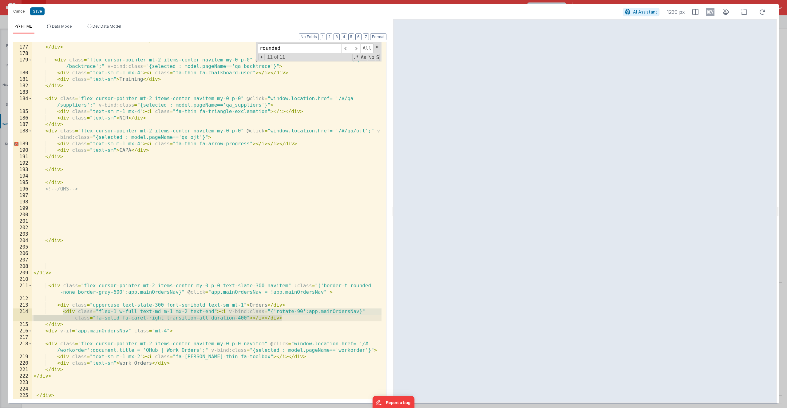
drag, startPoint x: 64, startPoint y: 312, endPoint x: 286, endPoint y: 318, distance: 222.1
click at [286, 318] on div "< div class = "text-sm" > Documents </ div > </ div > < div class = "flex curso…" at bounding box center [206, 223] width 349 height 370
click at [355, 312] on div "< div class = "text-sm" > Documents </ div > </ div > < div class = "flex curso…" at bounding box center [206, 223] width 349 height 370
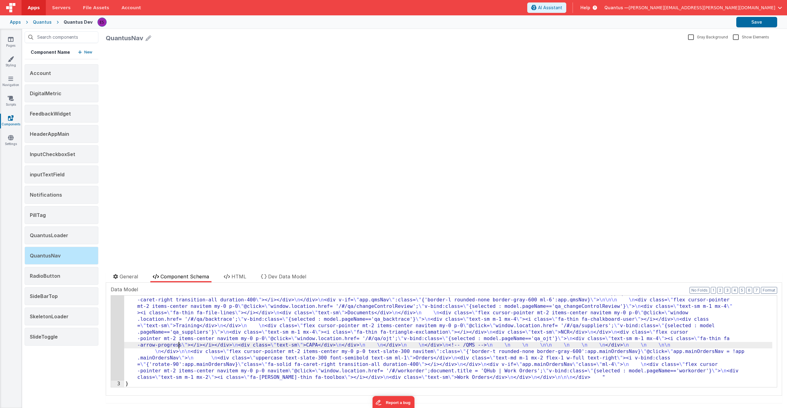
click at [179, 344] on div ""html" : "<div class= \" border-top border-slate-300 transition-all duration-50…" at bounding box center [448, 217] width 648 height 524
click at [117, 340] on div "2" at bounding box center [117, 168] width 13 height 426
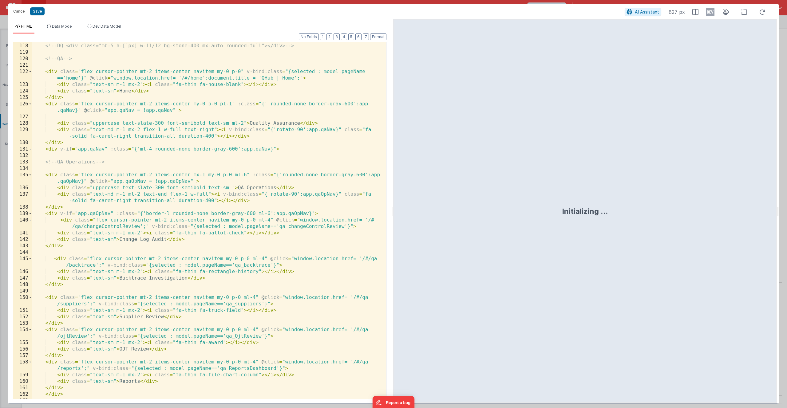
scroll to position [1386, 0]
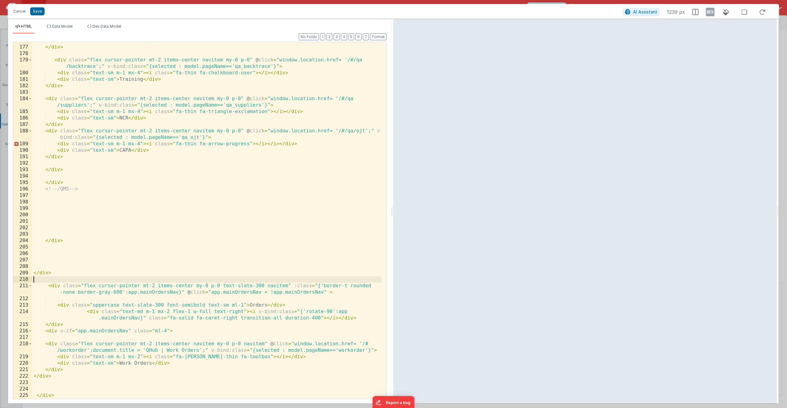
click at [136, 277] on div "< div class = "text-sm" > Documents </ div > </ div > < div class = "flex curso…" at bounding box center [206, 223] width 349 height 370
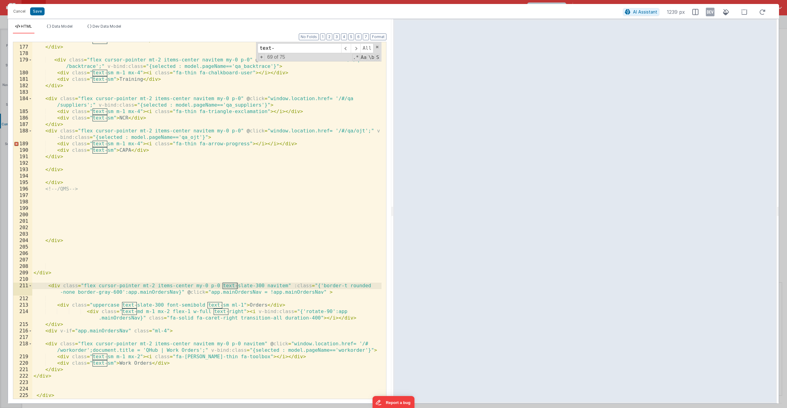
type input "text-"
drag, startPoint x: 264, startPoint y: 286, endPoint x: 222, endPoint y: 284, distance: 41.8
click at [222, 284] on div "< div class = "text-sm" > Documents </ div > </ div > < div class = "flex curso…" at bounding box center [206, 223] width 349 height 370
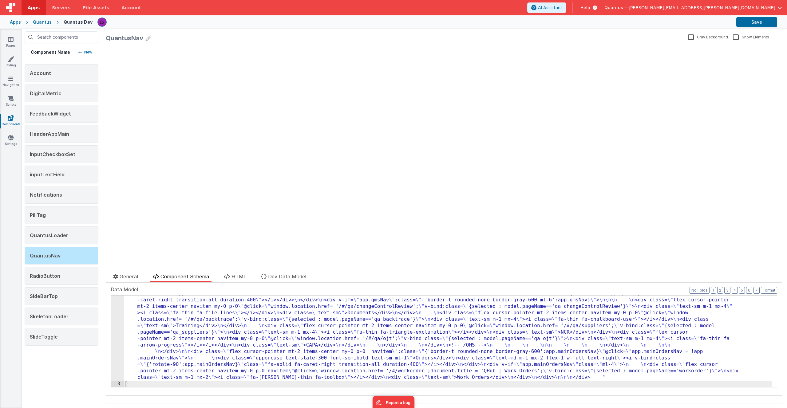
click at [118, 332] on div "2" at bounding box center [117, 168] width 13 height 426
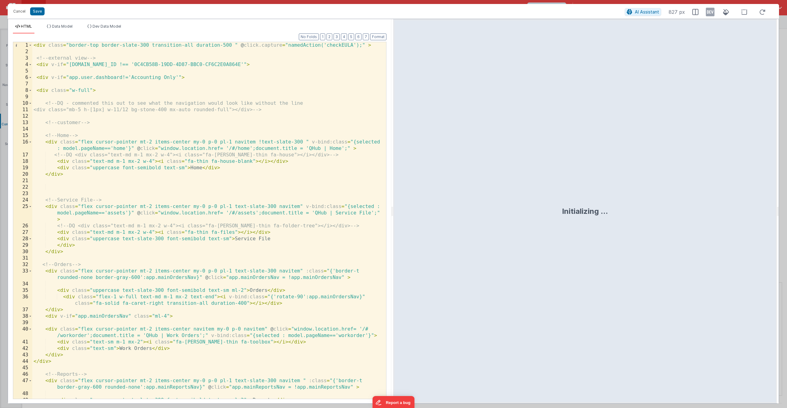
click at [186, 262] on div "< div class = "border-top border-slate-300 transition-all duration-500 " @ clic…" at bounding box center [206, 230] width 349 height 376
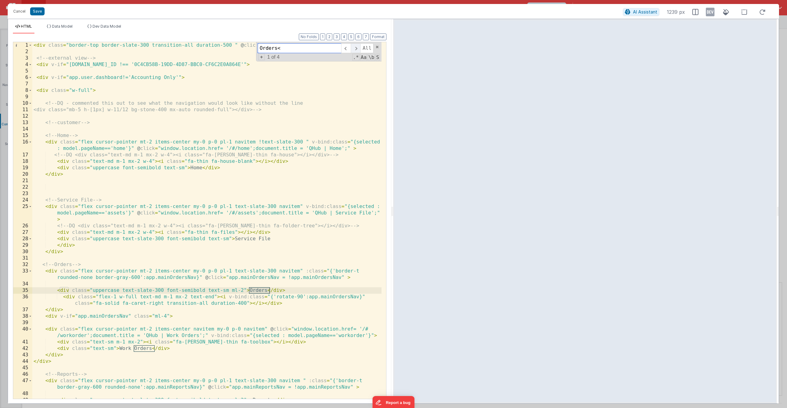
click at [352, 49] on span at bounding box center [356, 48] width 10 height 10
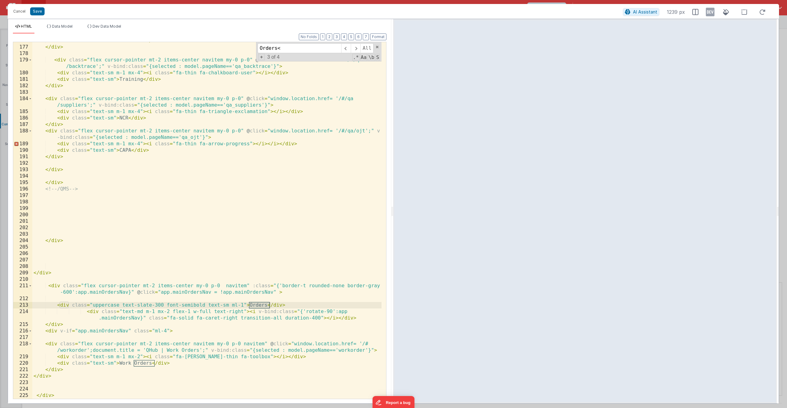
click at [206, 335] on div "< div class = "text-sm" > Documents </ div > </ div > < div class = "flex curso…" at bounding box center [206, 223] width 349 height 370
click at [160, 301] on div "< div class = "text-sm" > Documents </ div > </ div > < div class = "flex curso…" at bounding box center [206, 223] width 349 height 370
type input "text-"
drag, startPoint x: 249, startPoint y: 315, endPoint x: 250, endPoint y: 311, distance: 3.6
click at [249, 315] on div "< div class = "text-sm" > Documents </ div > </ div > < div class = "flex curso…" at bounding box center [206, 223] width 349 height 370
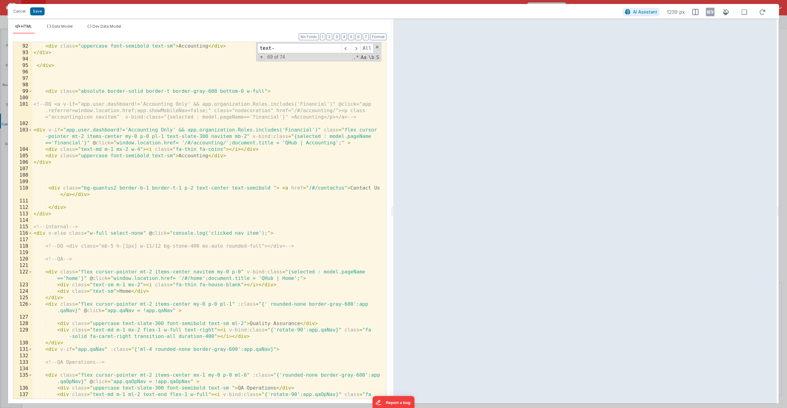
scroll to position [741, 0]
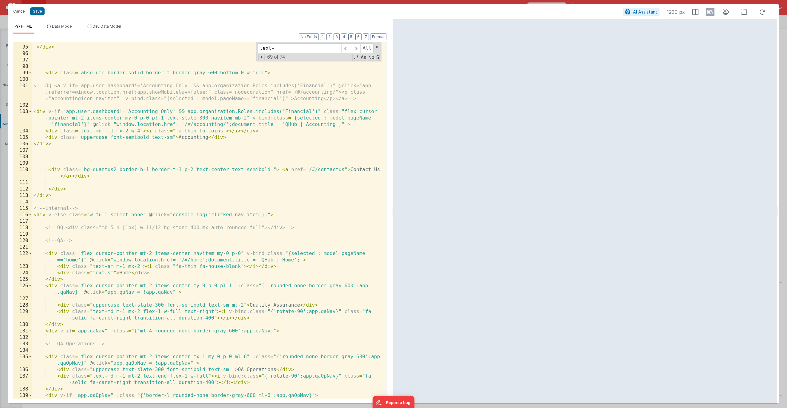
click at [51, 286] on div "</ div > < div class = "absolute border-solid border-t border-gray-600 bottom-0…" at bounding box center [206, 226] width 349 height 376
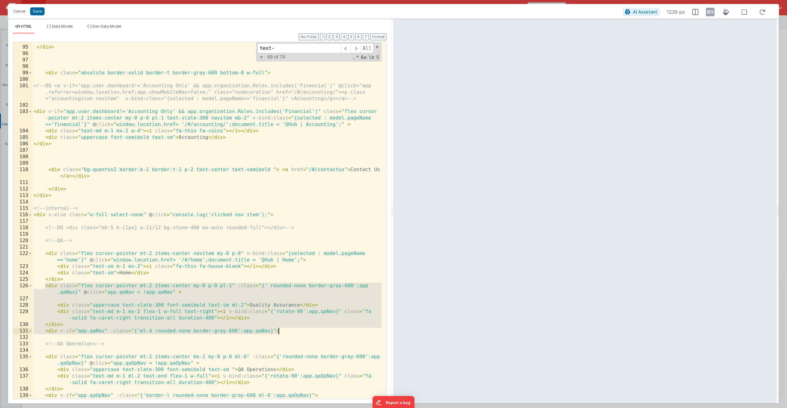
drag, startPoint x: 45, startPoint y: 287, endPoint x: 327, endPoint y: 330, distance: 285.6
click at [327, 330] on div "</ div > < div class = "absolute border-solid border-t border-gray-600 bottom-0…" at bounding box center [206, 226] width 349 height 376
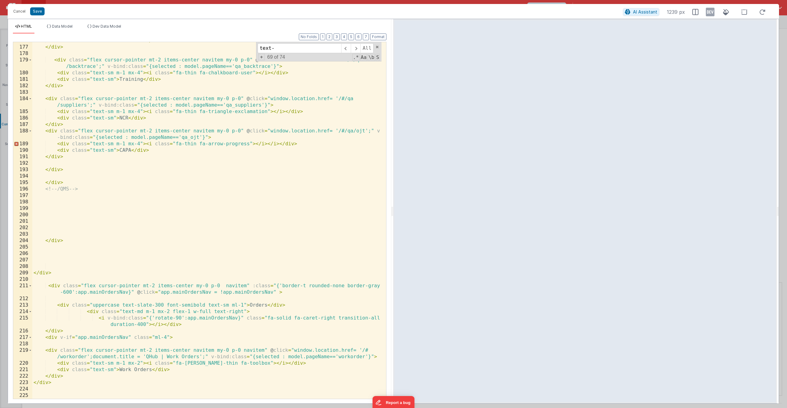
scroll to position [1393, 0]
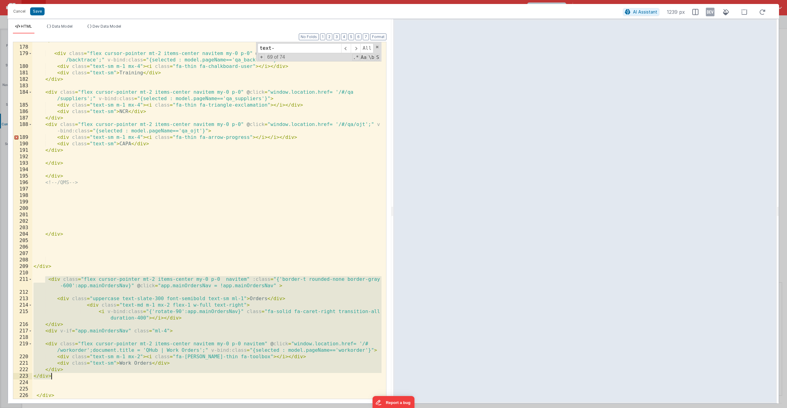
drag, startPoint x: 46, startPoint y: 280, endPoint x: 73, endPoint y: 375, distance: 98.5
click at [74, 375] on div "</ div > < div class = "flex cursor-pointer mt-2 items-center navitem my-0 p-0"…" at bounding box center [206, 223] width 349 height 370
paste textarea
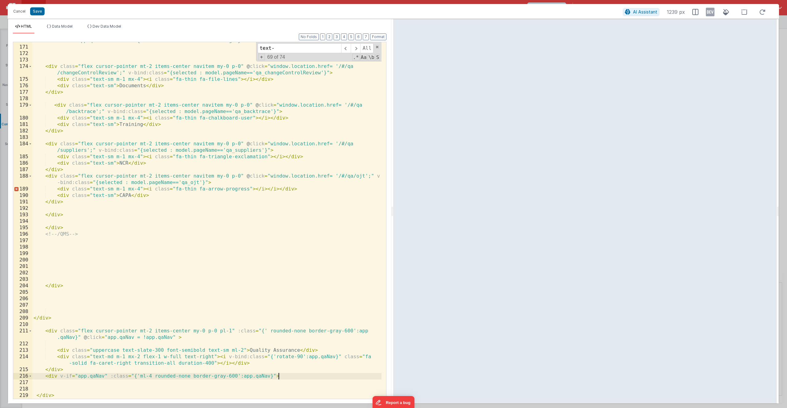
scroll to position [1341, 0]
drag, startPoint x: 250, startPoint y: 349, endPoint x: 298, endPoint y: 351, distance: 48.0
click at [298, 351] on div "< div v-if = "app.qmsNav" :class = "{'border-l rounded-none border-gray-600 ml-…" at bounding box center [206, 223] width 349 height 370
click at [67, 336] on div "< div v-if = "app.qmsNav" :class = "{'border-l rounded-none border-gray-600 ml-…" at bounding box center [206, 223] width 349 height 370
click at [66, 336] on div "< div v-if = "app.qmsNav" :class = "{'border-l rounded-none border-gray-600 ml-…" at bounding box center [206, 223] width 349 height 370
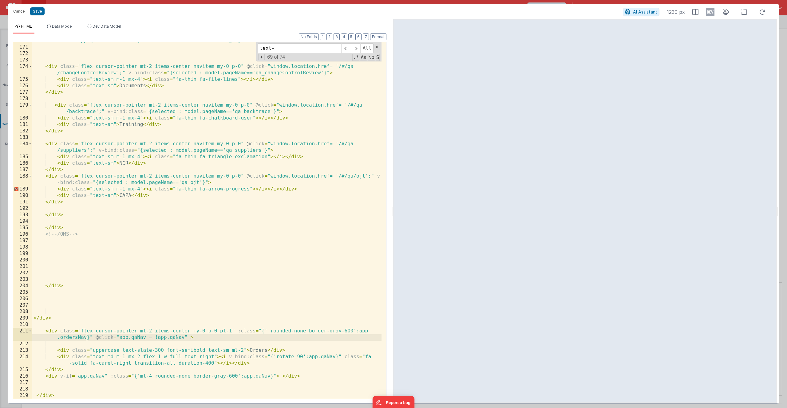
click at [71, 339] on div "< div v-if = "app.qmsNav" :class = "{'border-l rounded-none border-gray-600 ml-…" at bounding box center [206, 223] width 349 height 370
click at [325, 358] on div "< div v-if = "app.qmsNav" :class = "{'border-l rounded-none border-gray-600 ml-…" at bounding box center [206, 223] width 349 height 370
click at [327, 359] on div "< div v-if = "app.qmsNav" :class = "{'border-l rounded-none border-gray-600 ml-…" at bounding box center [206, 223] width 349 height 370
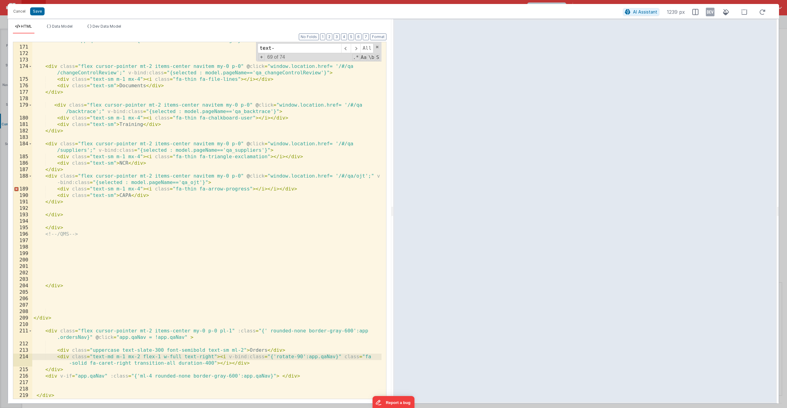
click at [327, 359] on div "< div v-if = "app.qmsNav" :class = "{'border-l rounded-none border-gray-600 ml-…" at bounding box center [206, 223] width 349 height 370
click at [100, 378] on div "< div v-if = "app.qmsNav" :class = "{'border-l rounded-none border-gray-600 ml-…" at bounding box center [206, 223] width 349 height 370
click at [277, 377] on div "< div v-if = "app.qmsNav" :class = "{'border-l rounded-none border-gray-600 ml-…" at bounding box center [206, 223] width 349 height 370
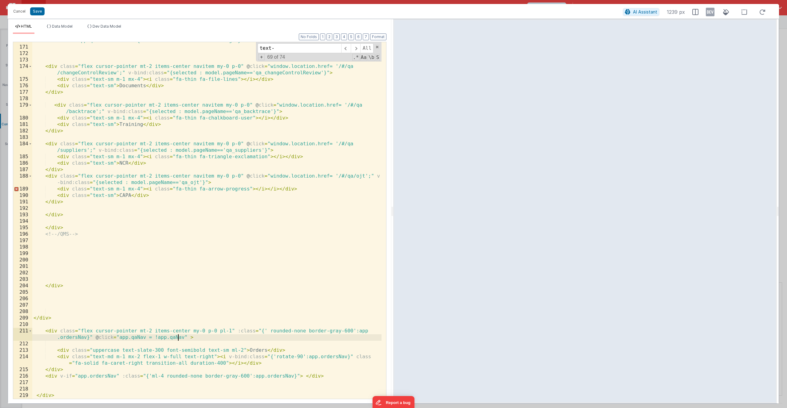
click at [177, 337] on div "< div v-if = "app.qmsNav" :class = "{'border-l rounded-none border-gray-600 ml-…" at bounding box center [206, 223] width 349 height 370
click at [135, 339] on div "< div v-if = "app.qmsNav" :class = "{'border-l rounded-none border-gray-600 ml-…" at bounding box center [206, 223] width 349 height 370
click at [77, 339] on div "< div v-if = "app.qmsNav" :class = "{'border-l rounded-none border-gray-600 ml-…" at bounding box center [206, 223] width 349 height 370
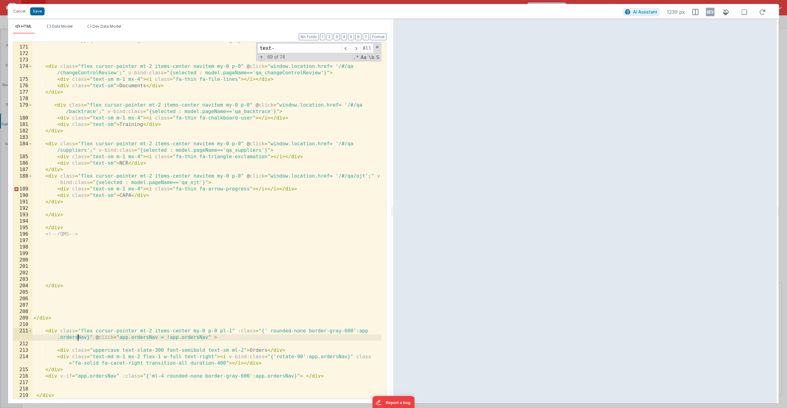
click at [77, 339] on div "< div v-if = "app.qmsNav" :class = "{'border-l rounded-none border-gray-600 ml-…" at bounding box center [206, 223] width 349 height 370
click at [306, 376] on div "< div v-if = "app.qmsNav" :class = "{'border-l rounded-none border-gray-600 ml-…" at bounding box center [206, 223] width 349 height 370
click at [271, 383] on div "< div v-if = "app.qmsNav" :class = "{'border-l rounded-none border-gray-600 ml-…" at bounding box center [206, 223] width 349 height 370
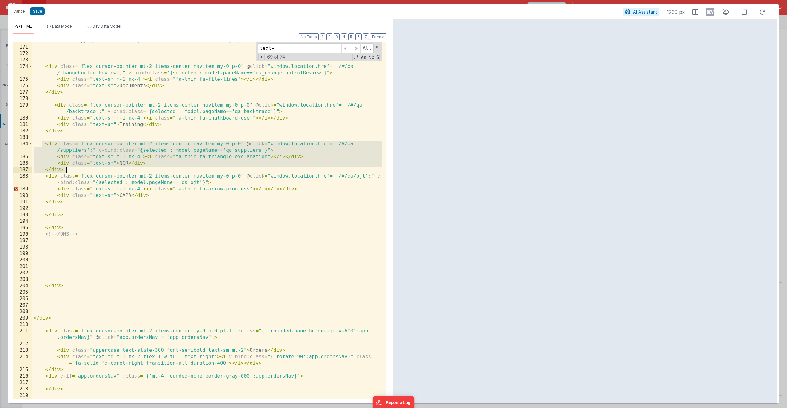
drag, startPoint x: 43, startPoint y: 144, endPoint x: 67, endPoint y: 170, distance: 34.8
click at [67, 170] on div "< div v-if = "app.qmsNav" :class = "{'border-l rounded-none border-gray-600 ml-…" at bounding box center [206, 223] width 349 height 370
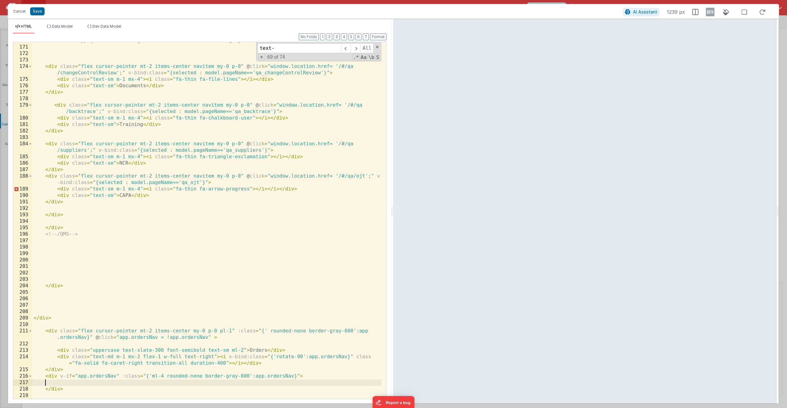
click at [70, 382] on div "< div v-if = "app.qmsNav" :class = "{'border-l rounded-none border-gray-600 ml-…" at bounding box center [206, 223] width 349 height 370
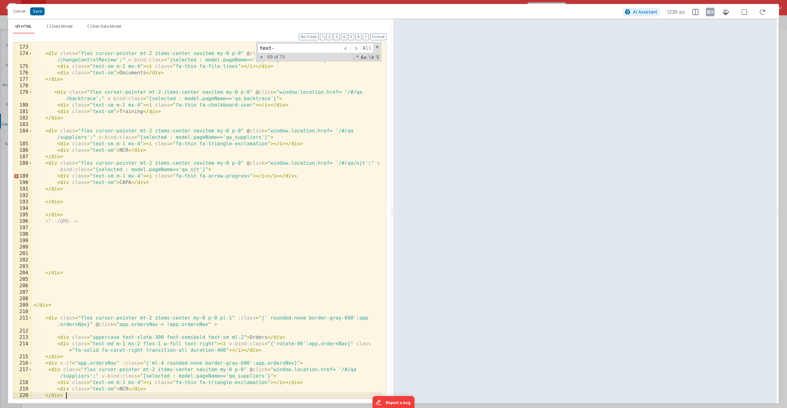
scroll to position [1380, 0]
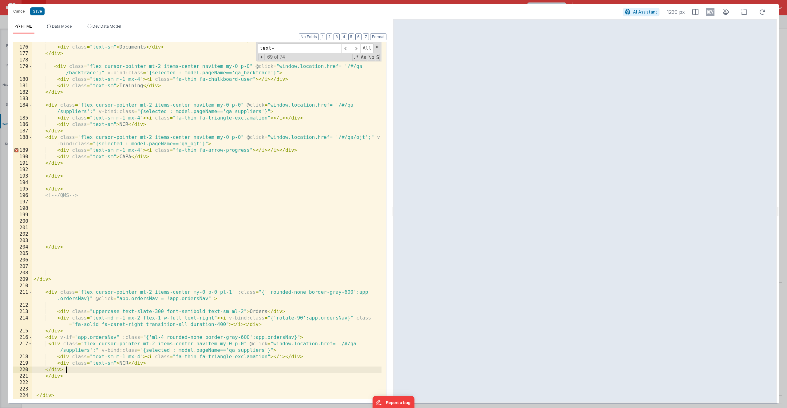
click at [121, 362] on div "< div class = "text-sm m-1 mx-4" > < i class = "fa-thin fa-file-lines" > </ i >…" at bounding box center [206, 223] width 349 height 370
click at [48, 344] on div "< div class = "text-sm m-1 mx-4" > < i class = "fa-thin fa-file-lines" > </ i >…" at bounding box center [206, 223] width 349 height 370
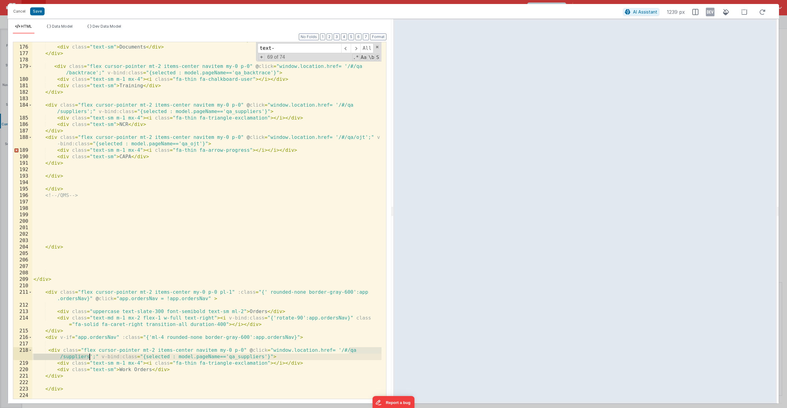
drag, startPoint x: 351, startPoint y: 351, endPoint x: 89, endPoint y: 356, distance: 261.7
click at [89, 356] on div "< div class = "text-sm m-1 mx-4" > < i class = "fa-thin fa-file-lines" > </ i >…" at bounding box center [206, 223] width 349 height 370
click at [108, 344] on div "< div class = "text-sm m-1 mx-4" > < i class = "fa-thin fa-file-lines" > </ i >…" at bounding box center [206, 223] width 349 height 370
type input "work orders"
click at [355, 46] on span at bounding box center [356, 48] width 10 height 10
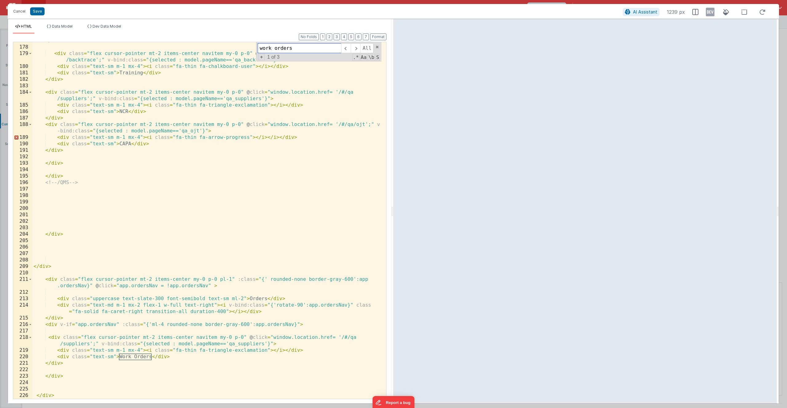
scroll to position [1393, 0]
click at [83, 344] on div "</ div > < div class = "flex cursor-pointer mt-2 items-center navitem my-0 p-0"…" at bounding box center [206, 223] width 349 height 370
click at [355, 337] on div "</ div > < div class = "flex cursor-pointer mt-2 items-center navitem my-0 p-0"…" at bounding box center [206, 223] width 349 height 370
click at [140, 313] on div "</ div > < div class = "flex cursor-pointer mt-2 items-center navitem my-0 p-0"…" at bounding box center [206, 223] width 349 height 370
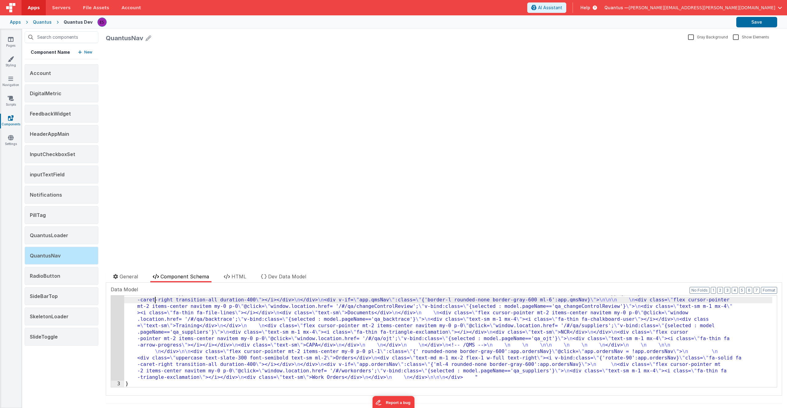
click at [154, 302] on div ""html" : "<div class= \" border-top border-slate-300 transition-all duration-50…" at bounding box center [448, 217] width 648 height 524
click at [5, 141] on link "Settings" at bounding box center [11, 141] width 22 height 12
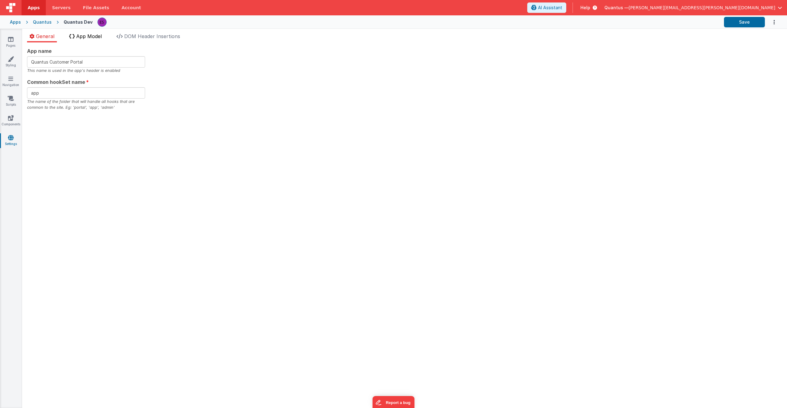
click at [94, 37] on span "App Model" at bounding box center [89, 36] width 26 height 6
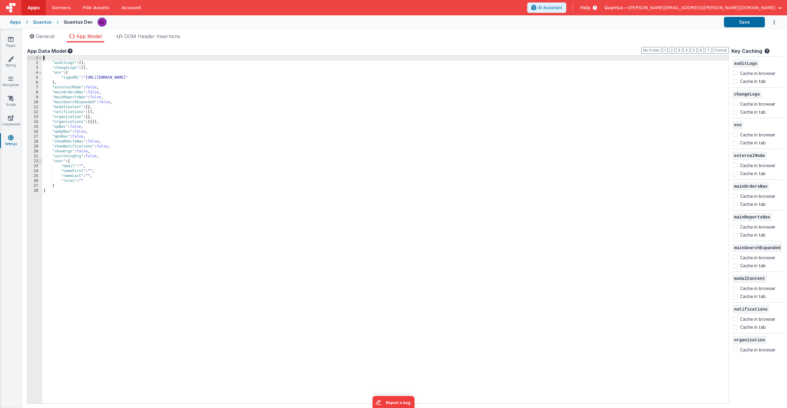
click at [40, 161] on span at bounding box center [39, 161] width 3 height 5
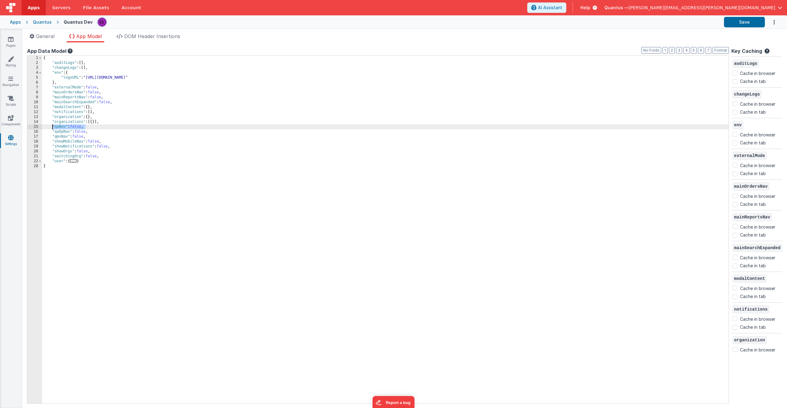
drag, startPoint x: 88, startPoint y: 126, endPoint x: 52, endPoint y: 125, distance: 36.3
click at [52, 125] on div "{ "auditLogs" : [ ] , "changeLogs" : [ ] , "env" : { "logoURL" : "https://ucare…" at bounding box center [385, 235] width 687 height 358
click at [91, 126] on div "{ "auditLogs" : [ ] , "changeLogs" : [ ] , "env" : { "logoURL" : "https://ucare…" at bounding box center [385, 235] width 687 height 358
checkbox input "false"
checkbox input "true"
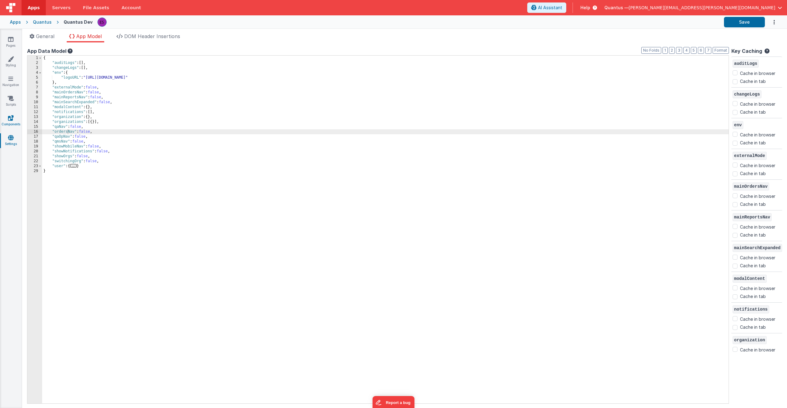
click at [14, 115] on link "Components" at bounding box center [11, 121] width 22 height 12
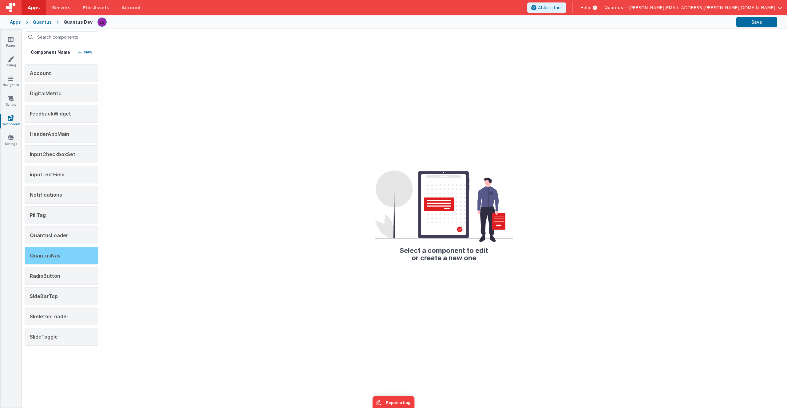
click at [55, 249] on div "QuantusNav" at bounding box center [62, 256] width 74 height 18
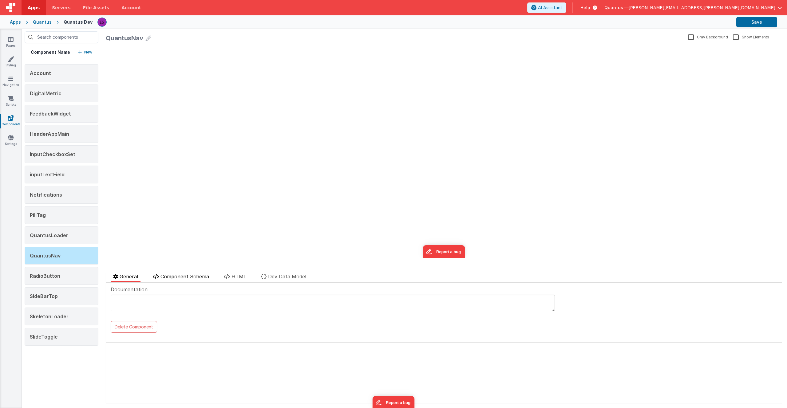
click at [173, 274] on span "Component Schema" at bounding box center [185, 277] width 49 height 6
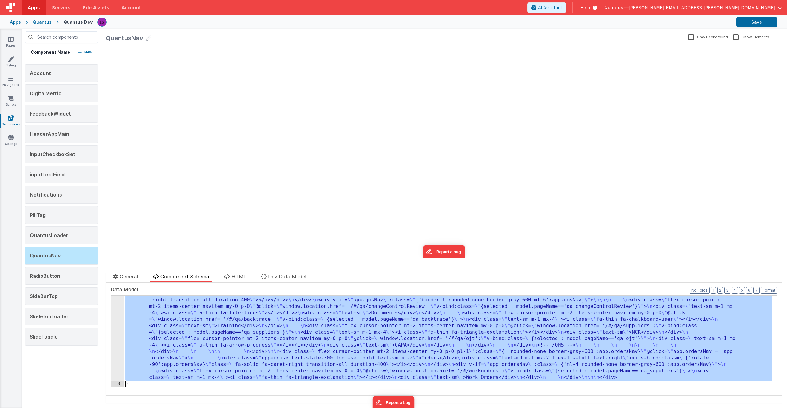
click at [117, 321] on div "2 3" at bounding box center [117, 213] width 13 height 531
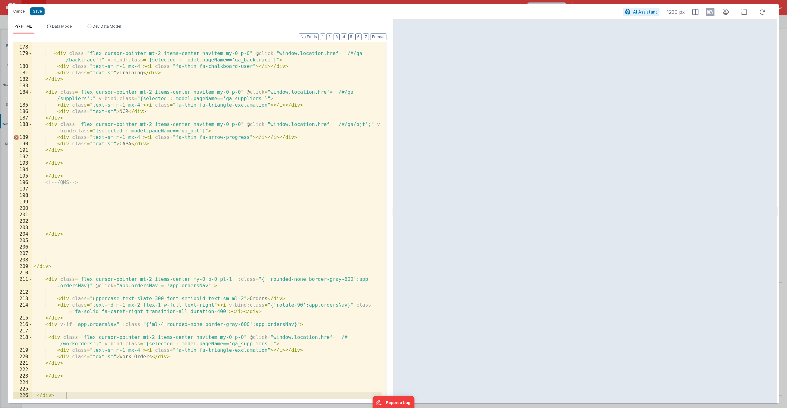
scroll to position [1393, 0]
drag, startPoint x: 208, startPoint y: 352, endPoint x: 266, endPoint y: 352, distance: 58.1
click at [266, 352] on div "</ div > < div class = "flex cursor-pointer mt-2 items-center navitem my-0 p-0"…" at bounding box center [206, 223] width 349 height 370
click at [276, 342] on div "</ div > < div class = "flex cursor-pointer mt-2 items-center navitem my-0 p-0"…" at bounding box center [206, 223] width 349 height 370
drag, startPoint x: 210, startPoint y: 351, endPoint x: 265, endPoint y: 349, distance: 55.7
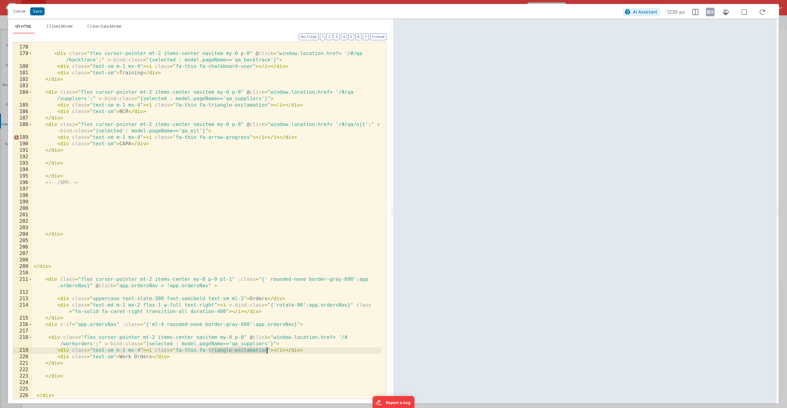
click at [265, 349] on div "</ div > < div class = "flex cursor-pointer mt-2 items-center navitem my-0 p-0"…" at bounding box center [206, 223] width 349 height 370
click at [101, 290] on div "</ div > < div class = "flex cursor-pointer mt-2 items-center navitem my-0 p-0"…" at bounding box center [206, 223] width 349 height 370
click at [47, 266] on div "</ div > < div class = "flex cursor-pointer mt-2 items-center navitem my-0 p-0"…" at bounding box center [206, 223] width 349 height 370
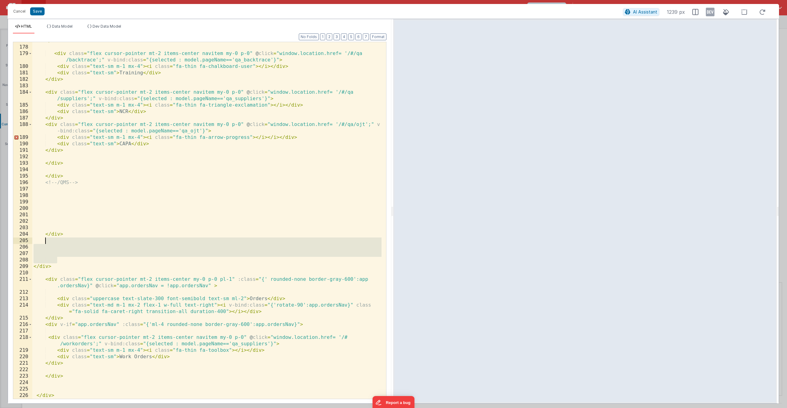
drag, startPoint x: 59, startPoint y: 260, endPoint x: 74, endPoint y: 243, distance: 22.9
click at [74, 243] on div "</ div > < div class = "flex cursor-pointer mt-2 items-center navitem my-0 p-0"…" at bounding box center [206, 223] width 349 height 370
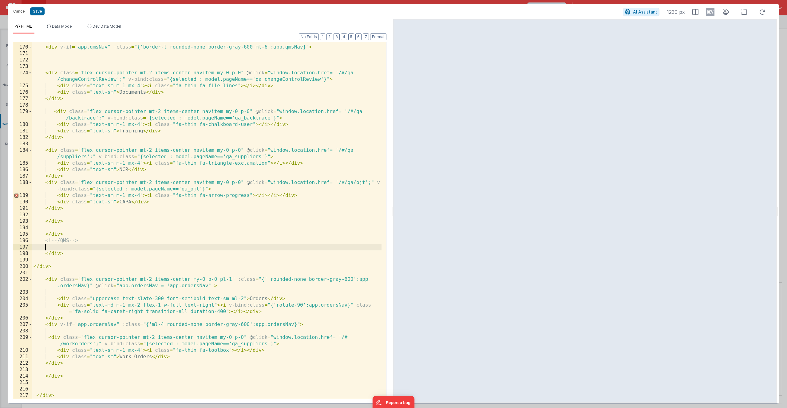
scroll to position [1335, 0]
click at [77, 257] on div "</ div > < div v-if = "app.qmsNav" :class = "{'border-l rounded-none border-gra…" at bounding box center [206, 223] width 349 height 370
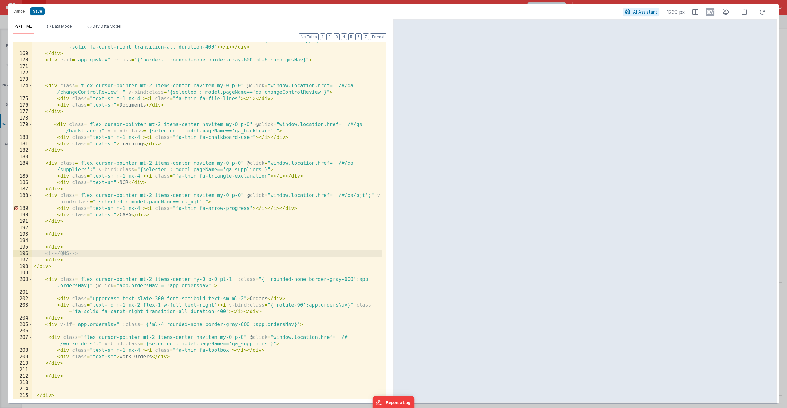
scroll to position [1322, 0]
click at [72, 270] on div "< div class = "text-md m-1 ml-2 text-end flex-1 w-full" > < i v-bind:class = "{…" at bounding box center [206, 226] width 349 height 376
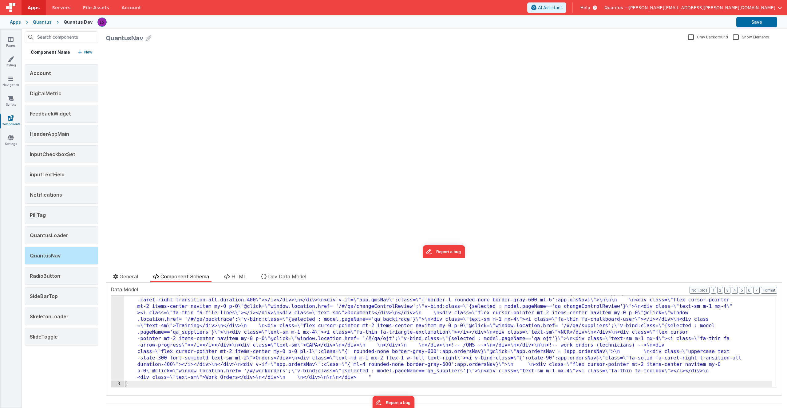
scroll to position [347, 0]
click at [148, 319] on div ""html" : "<div class= \" border-top border-slate-300 transition-all duration-50…" at bounding box center [448, 217] width 648 height 524
click at [117, 324] on div "2" at bounding box center [117, 168] width 13 height 426
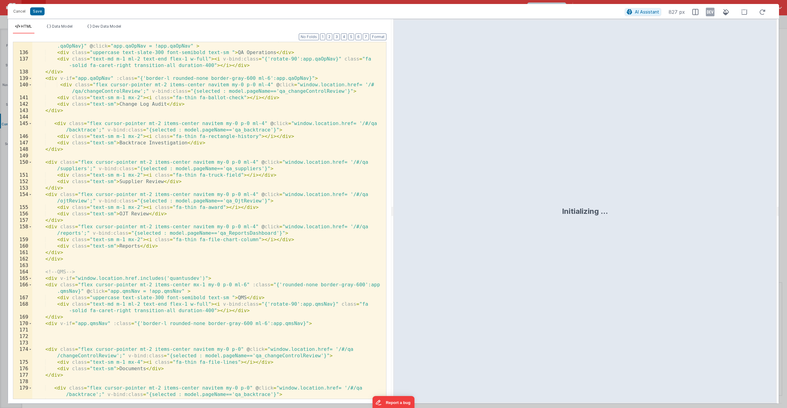
scroll to position [1328, 0]
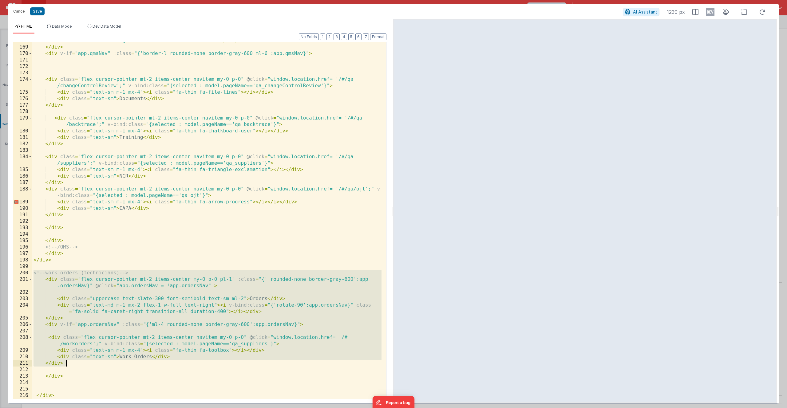
drag, startPoint x: 33, startPoint y: 272, endPoint x: 70, endPoint y: 364, distance: 99.2
click at [70, 364] on div "< div class = "text-md m-1 ml-2 text-end flex-1 w-full" > < i v-bind:class = "{…" at bounding box center [206, 219] width 349 height 376
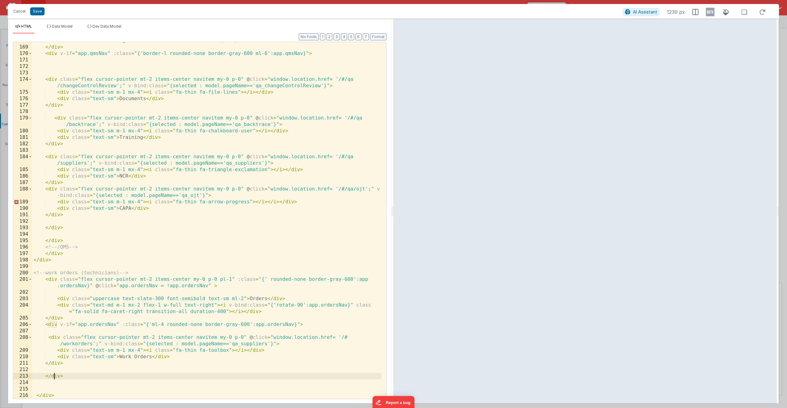
click at [54, 378] on div "< div class = "text-md m-1 ml-2 text-end flex-1 w-full" > < i v-bind:class = "{…" at bounding box center [206, 219] width 349 height 376
click at [53, 365] on div "< div class = "text-md m-1 ml-2 text-end flex-1 w-full" > < i v-bind:class = "{…" at bounding box center [206, 219] width 349 height 376
click at [54, 377] on div "< div class = "text-md m-1 ml-2 text-end flex-1 w-full" > < i v-bind:class = "{…" at bounding box center [206, 219] width 349 height 376
click at [46, 395] on div "< div class = "text-md m-1 ml-2 text-end flex-1 w-full" > < i v-bind:class = "{…" at bounding box center [206, 219] width 349 height 376
click at [55, 318] on div "< div class = "text-md m-1 ml-2 text-end flex-1 w-full" > < i v-bind:class = "{…" at bounding box center [206, 219] width 349 height 376
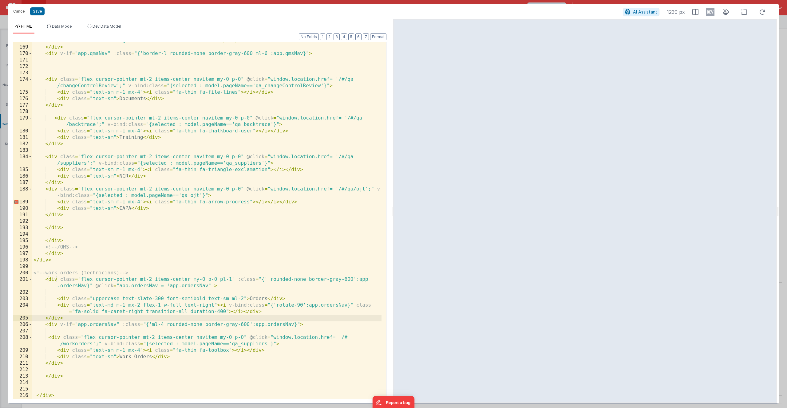
click at [54, 377] on div "< div class = "text-md m-1 ml-2 text-end flex-1 w-full" > < i v-bind:class = "{…" at bounding box center [206, 219] width 349 height 376
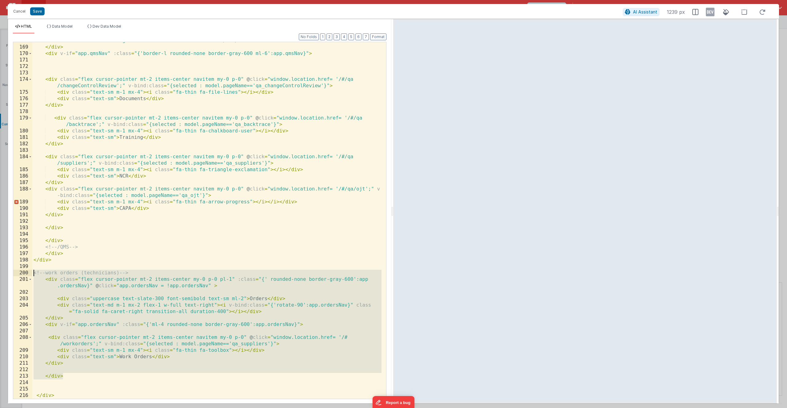
drag, startPoint x: 70, startPoint y: 376, endPoint x: 32, endPoint y: 275, distance: 107.8
click at [32, 275] on div "168 169 170 171 172 173 174 175 176 177 178 179 180 181 182 183 184 185 186 187…" at bounding box center [200, 221] width 374 height 358
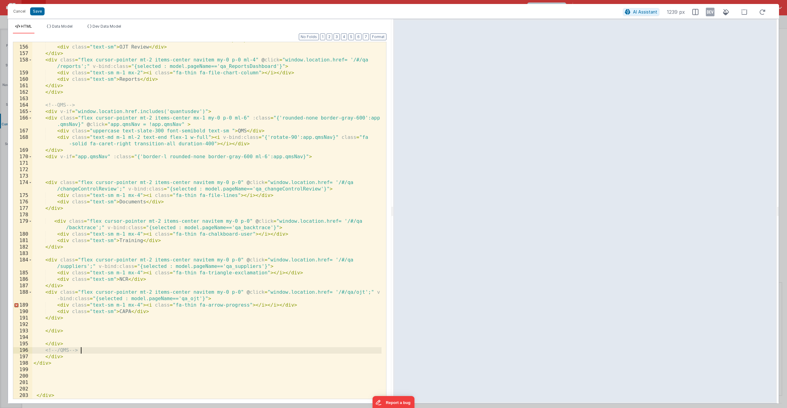
click at [80, 353] on div "< div class = "text-sm m-1 mx-2" > < i class = "fa-thin fa-award" > </ i > </ d…" at bounding box center [206, 223] width 349 height 370
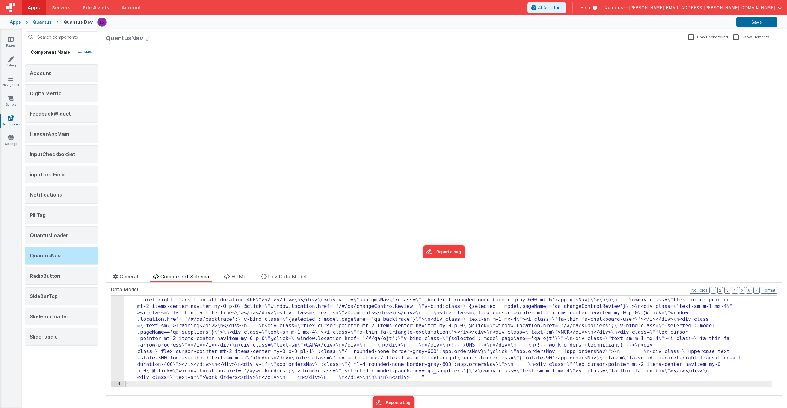
drag, startPoint x: 192, startPoint y: 341, endPoint x: 189, endPoint y: 339, distance: 3.5
click at [192, 341] on div ""html" : "<div class= \" border-top border-slate-300 transition-all duration-50…" at bounding box center [448, 217] width 648 height 524
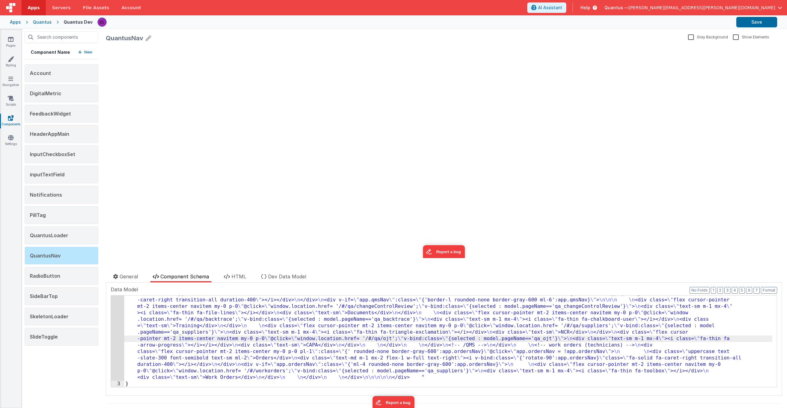
click at [118, 331] on div "2" at bounding box center [117, 168] width 13 height 426
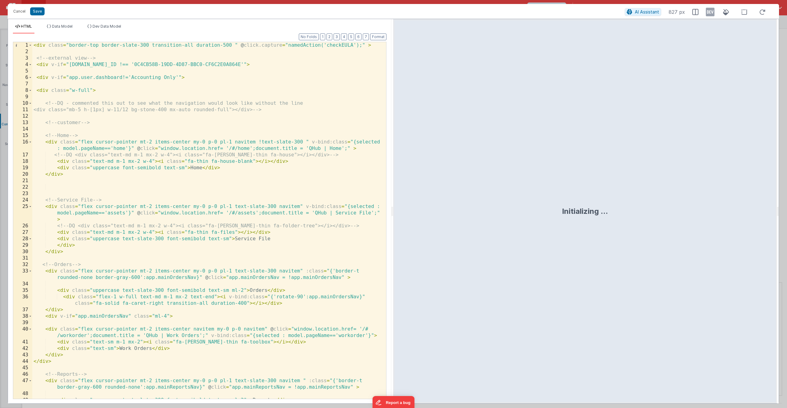
click at [181, 283] on div "< div class = "border-top border-slate-300 transition-all duration-500 " @ clic…" at bounding box center [206, 230] width 349 height 376
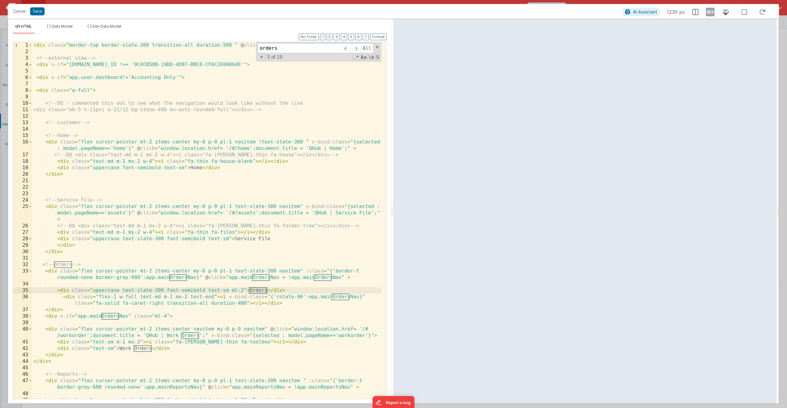
type input "orders"
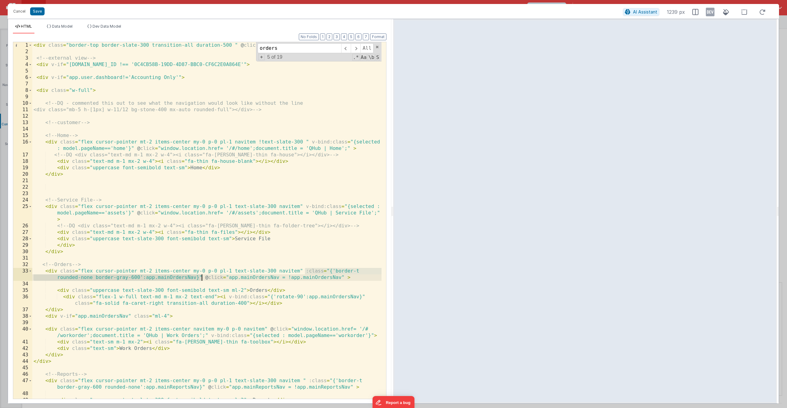
drag, startPoint x: 305, startPoint y: 272, endPoint x: 201, endPoint y: 276, distance: 104.0
click at [201, 276] on div "< div class = "border-top border-slate-300 transition-all duration-500 " @ clic…" at bounding box center [206, 230] width 349 height 376
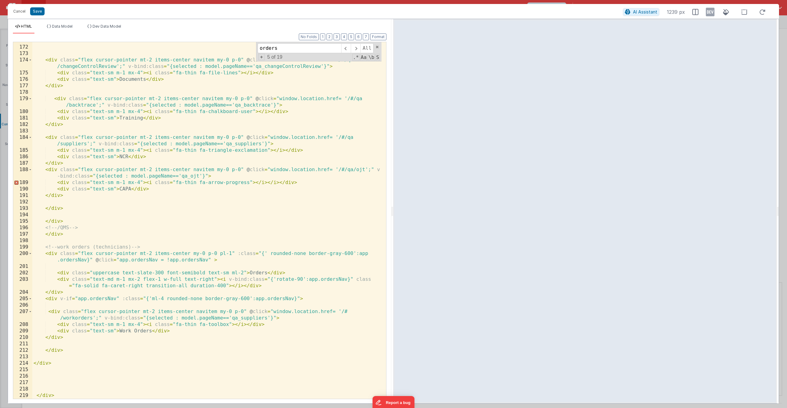
scroll to position [1348, 0]
drag, startPoint x: 237, startPoint y: 253, endPoint x: 92, endPoint y: 260, distance: 145.0
click at [92, 260] on div "< div class = "flex cursor-pointer mt-2 items-center navitem my-0 p-0" @ click …" at bounding box center [206, 223] width 349 height 370
click at [84, 256] on div "< div class = "flex cursor-pointer mt-2 items-center navitem my-0 p-0" @ click …" at bounding box center [206, 223] width 349 height 370
click at [87, 259] on div "< div class = "flex cursor-pointer mt-2 items-center navitem my-0 p-0" @ click …" at bounding box center [206, 223] width 349 height 370
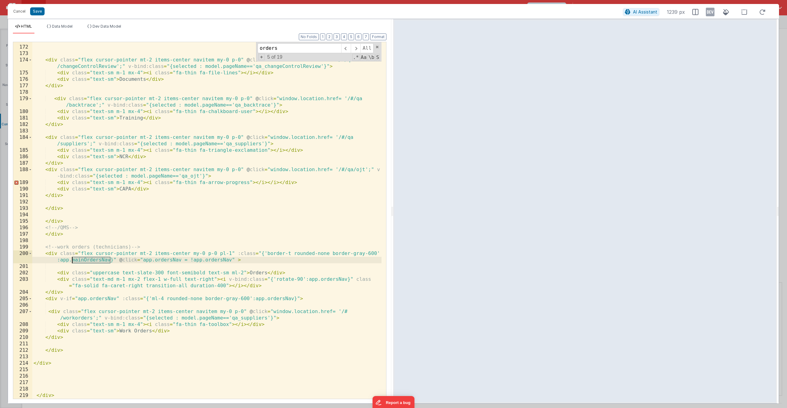
click at [87, 259] on div "< div class = "flex cursor-pointer mt-2 items-center navitem my-0 p-0" @ click …" at bounding box center [206, 223] width 349 height 370
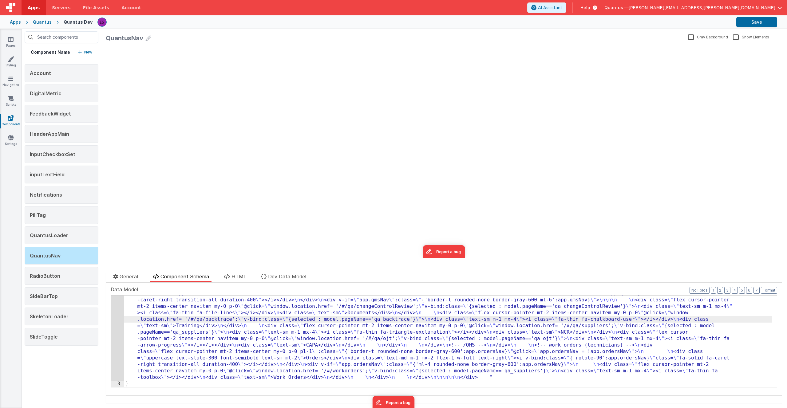
click at [355, 319] on div ""html" : "<div class= \" border-top border-slate-300 transition-all duration-50…" at bounding box center [448, 217] width 648 height 524
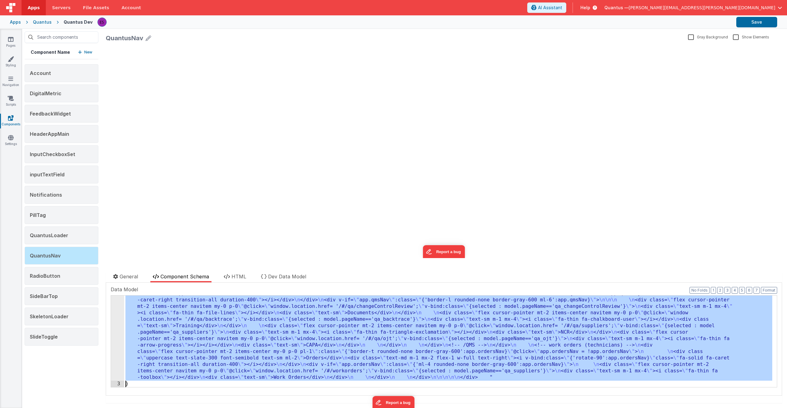
click at [119, 325] on div "2" at bounding box center [117, 168] width 13 height 426
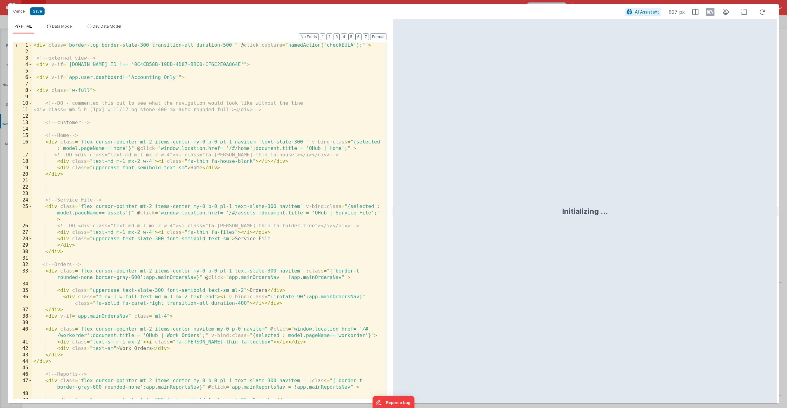
click at [192, 247] on div "< div class = "border-top border-slate-300 transition-all duration-500 " @ clic…" at bounding box center [206, 230] width 349 height 376
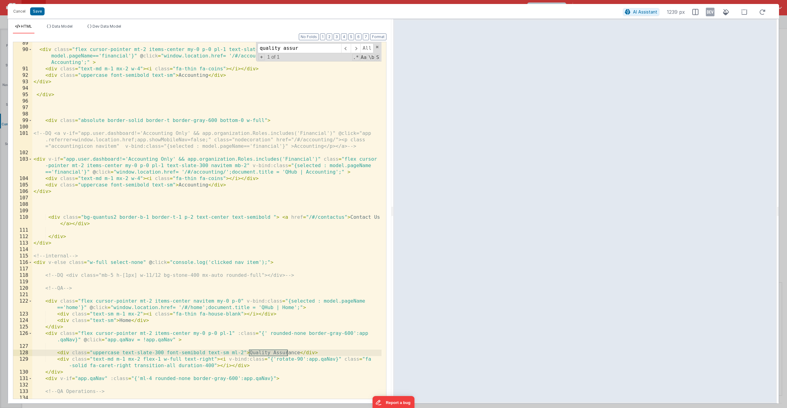
type input "quality assur"
drag, startPoint x: 236, startPoint y: 334, endPoint x: 80, endPoint y: 340, distance: 156.9
click at [80, 340] on div "< div class = "flex cursor-pointer mt-2 items-center my-0 p-0 pl-1 text-slate-3…" at bounding box center [206, 228] width 349 height 376
paste textarea
click at [80, 339] on div "< div class = "flex cursor-pointer mt-2 items-center my-0 p-0 pl-1 text-slate-3…" at bounding box center [206, 228] width 349 height 376
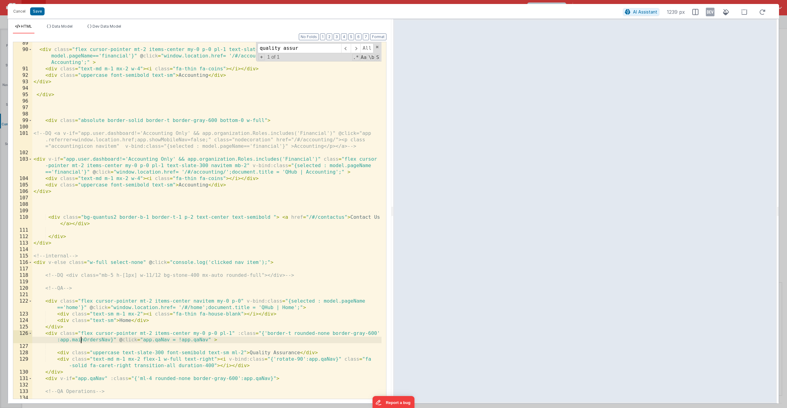
click at [80, 339] on div "< div class = "flex cursor-pointer mt-2 items-center my-0 p-0 pl-1 text-slate-3…" at bounding box center [206, 228] width 349 height 376
